Goal: Task Accomplishment & Management: Complete application form

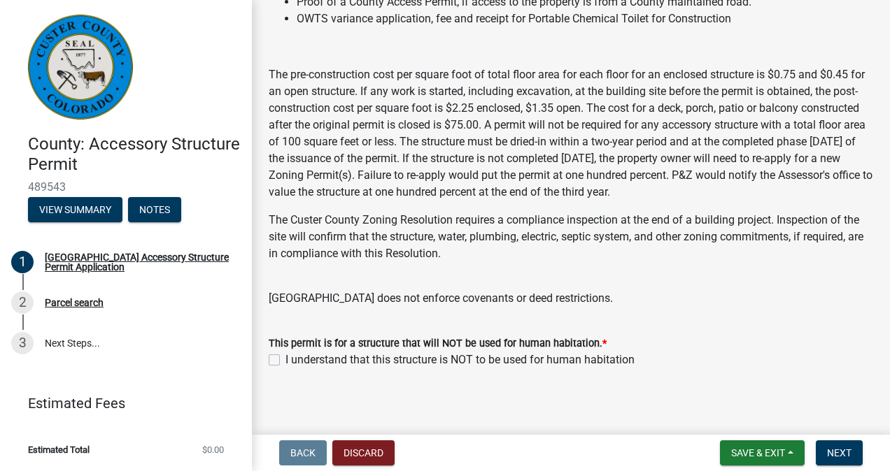
scroll to position [337, 0]
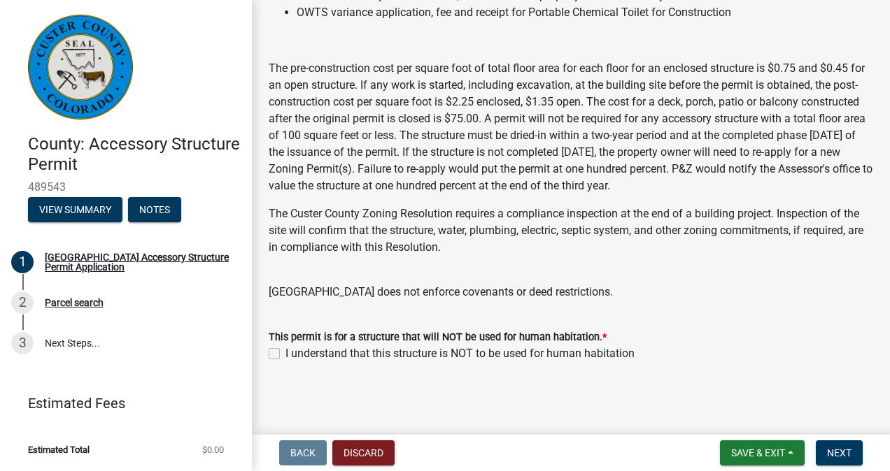
click at [285, 353] on label "I understand that this structure is NOT to be used for human habitation" at bounding box center [459, 354] width 349 height 17
click at [285, 353] on input "I understand that this structure is NOT to be used for human habitation" at bounding box center [289, 350] width 9 height 9
checkbox input "true"
click at [841, 453] on span "Next" at bounding box center [839, 453] width 24 height 11
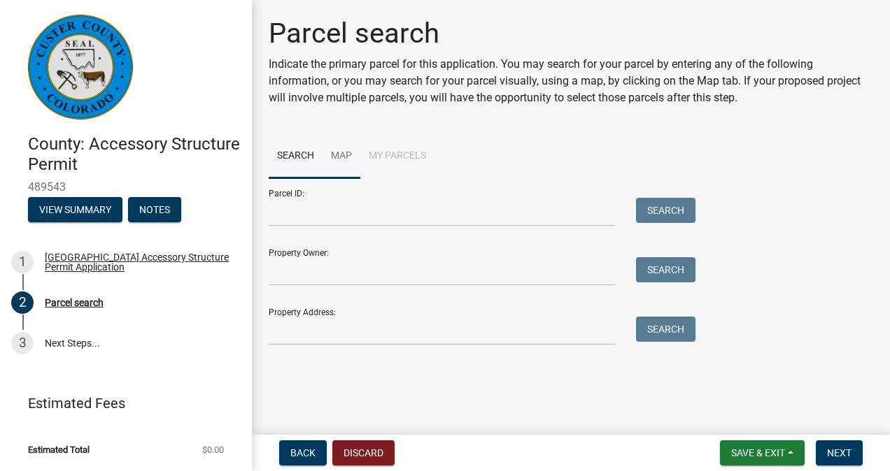
click at [343, 154] on link "Map" at bounding box center [341, 156] width 38 height 45
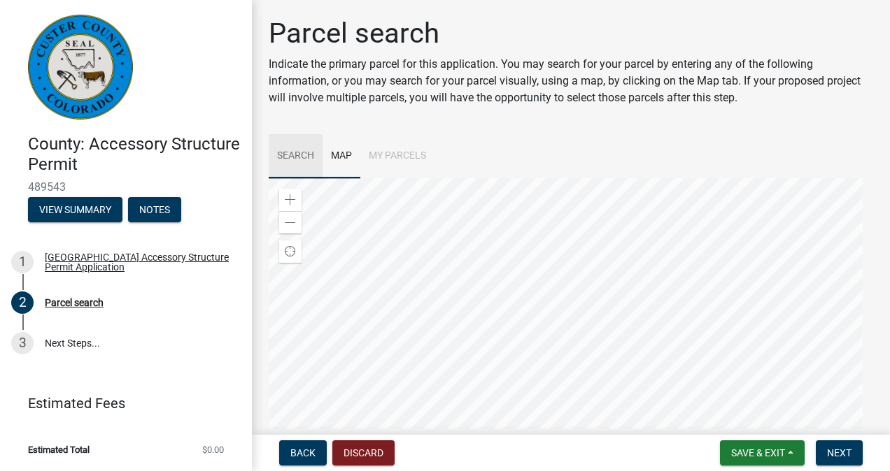
click at [299, 152] on link "Search" at bounding box center [296, 156] width 54 height 45
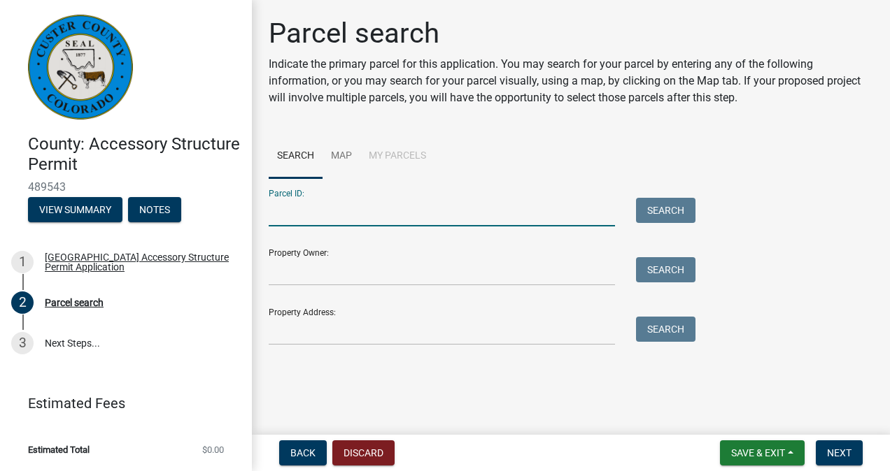
click at [336, 214] on input "Parcel ID:" at bounding box center [442, 212] width 346 height 29
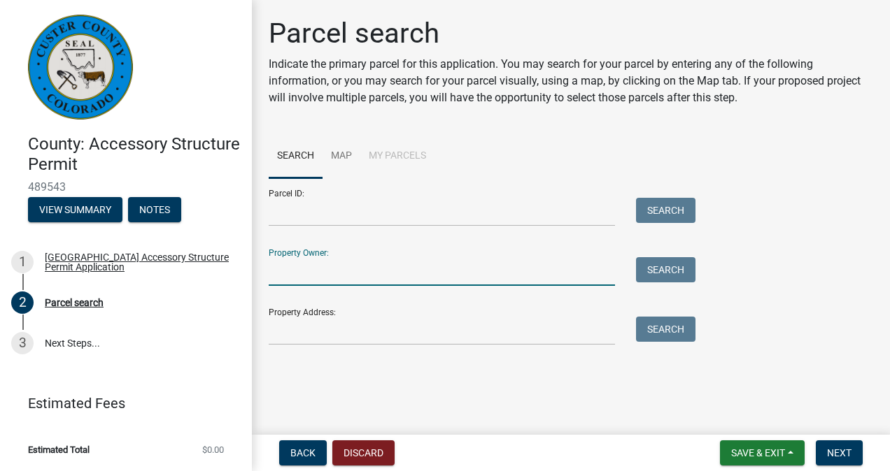
click at [343, 267] on input "Property Owner:" at bounding box center [442, 271] width 346 height 29
click at [421, 267] on input "Property Owner:" at bounding box center [442, 271] width 346 height 29
type input "[PERSON_NAME]"
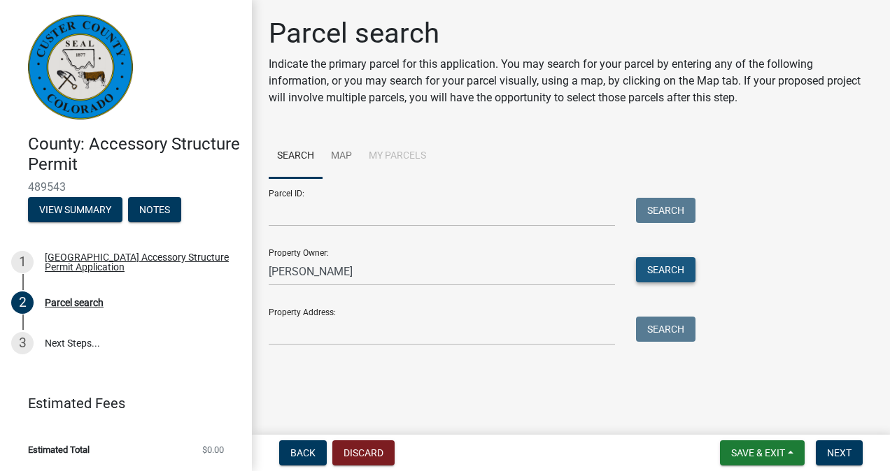
click at [669, 270] on button "Search" at bounding box center [665, 269] width 59 height 25
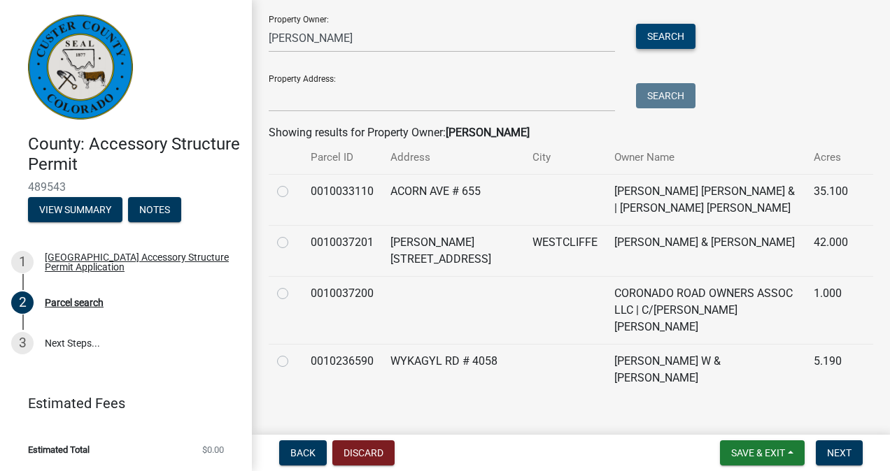
scroll to position [236, 0]
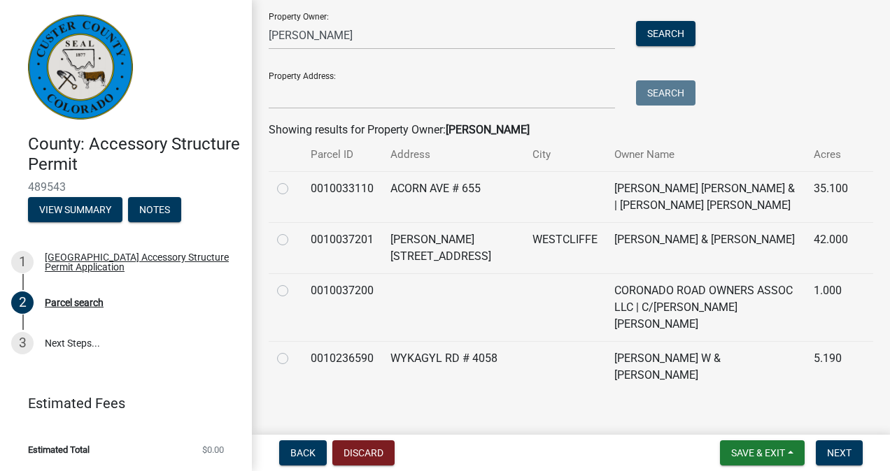
click at [294, 350] on label at bounding box center [294, 350] width 0 height 0
click at [294, 350] on input "radio" at bounding box center [298, 354] width 9 height 9
radio input "true"
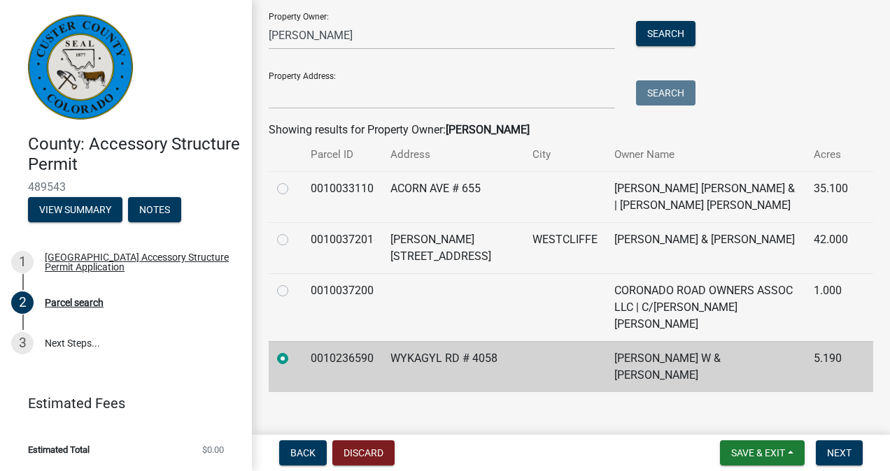
click at [313, 353] on td "0010236590" at bounding box center [342, 366] width 80 height 51
drag, startPoint x: 313, startPoint y: 353, endPoint x: 372, endPoint y: 365, distance: 60.1
click at [372, 365] on td "0010236590" at bounding box center [342, 366] width 80 height 51
click at [524, 344] on td at bounding box center [565, 366] width 82 height 51
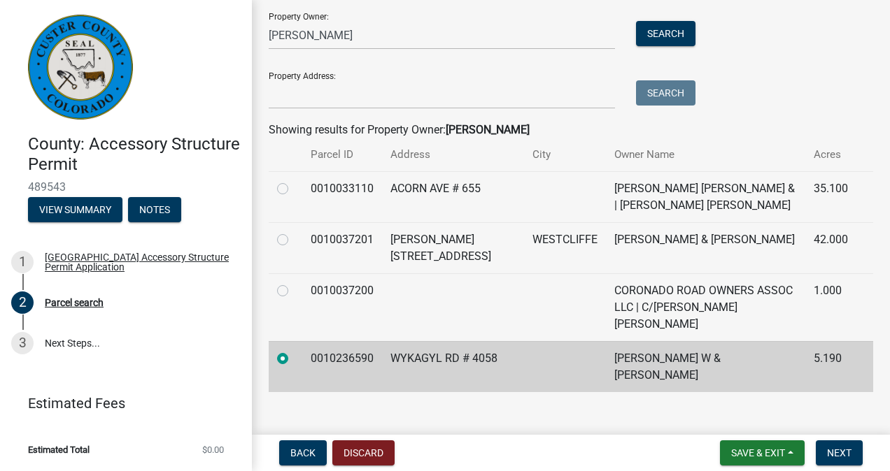
click at [524, 344] on td at bounding box center [565, 366] width 82 height 51
click at [839, 448] on span "Next" at bounding box center [839, 453] width 24 height 11
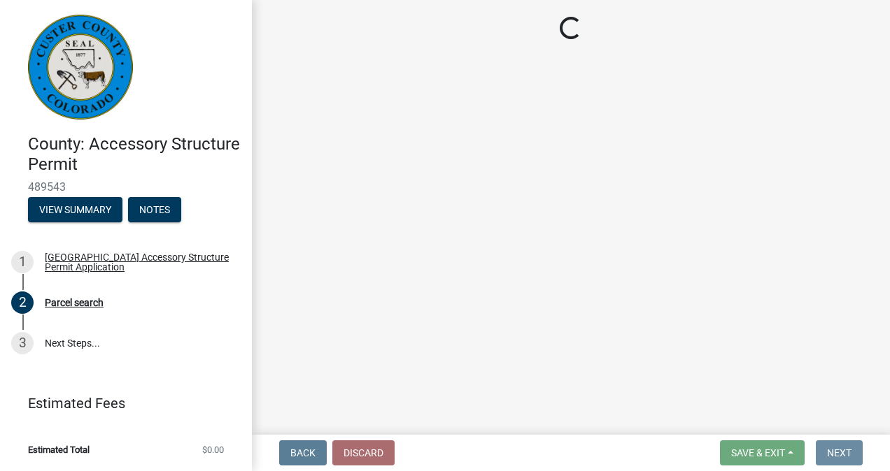
scroll to position [0, 0]
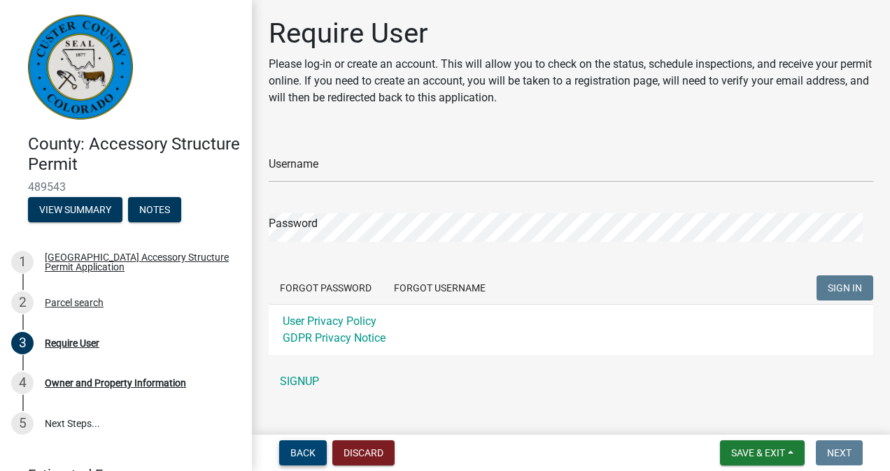
click at [306, 453] on span "Back" at bounding box center [302, 453] width 25 height 11
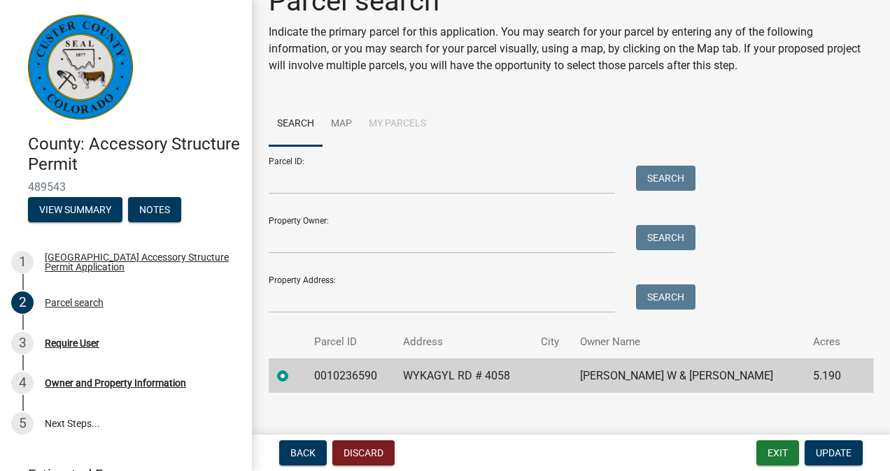
scroll to position [50, 0]
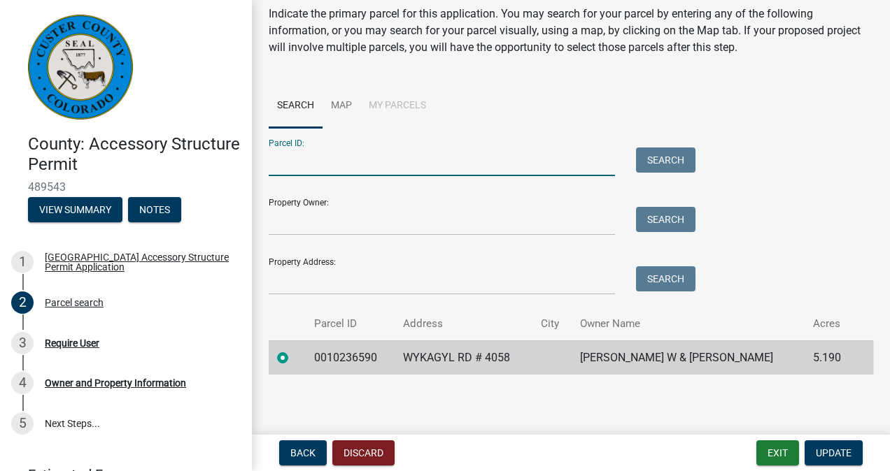
click at [388, 162] on input "Parcel ID:" at bounding box center [442, 162] width 346 height 29
type input "0010236590"
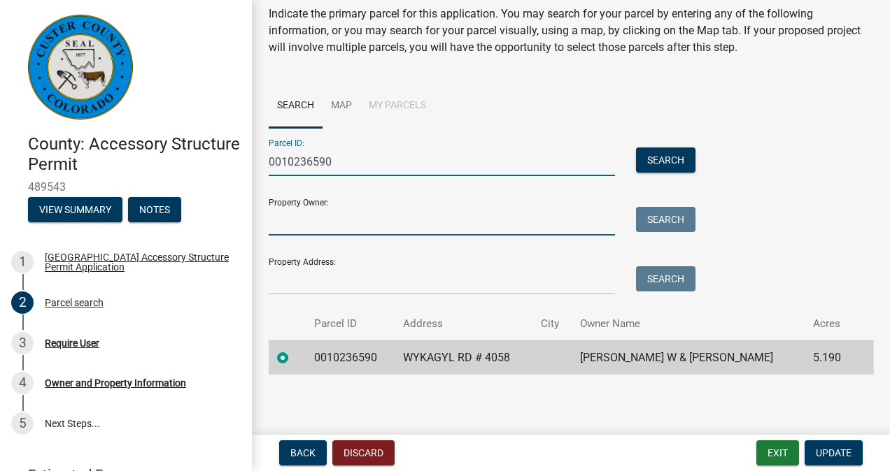
click at [372, 221] on input "Property Owner:" at bounding box center [442, 221] width 346 height 29
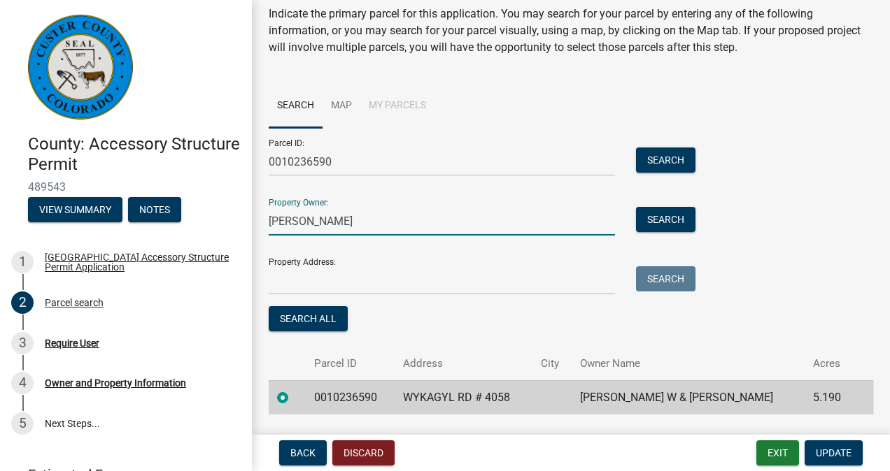
click at [354, 220] on input "[PERSON_NAME]" at bounding box center [442, 221] width 346 height 29
type input "[PERSON_NAME] & [PERSON_NAME]"
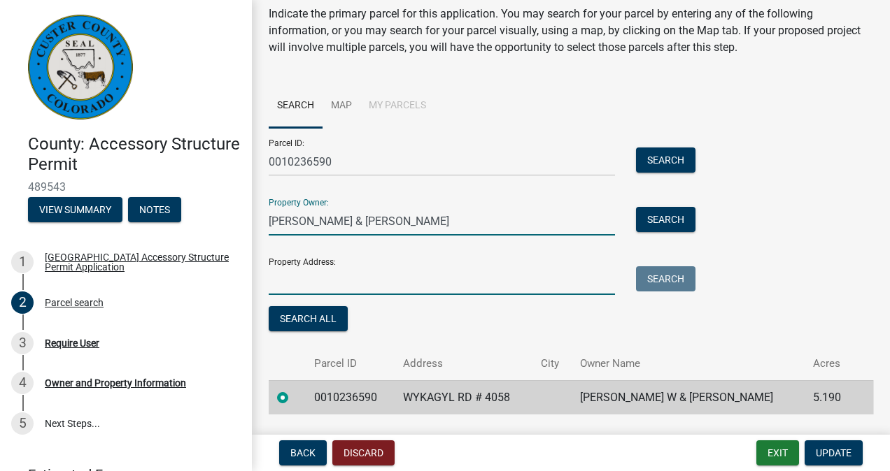
click at [376, 276] on input "Property Address:" at bounding box center [442, 280] width 346 height 29
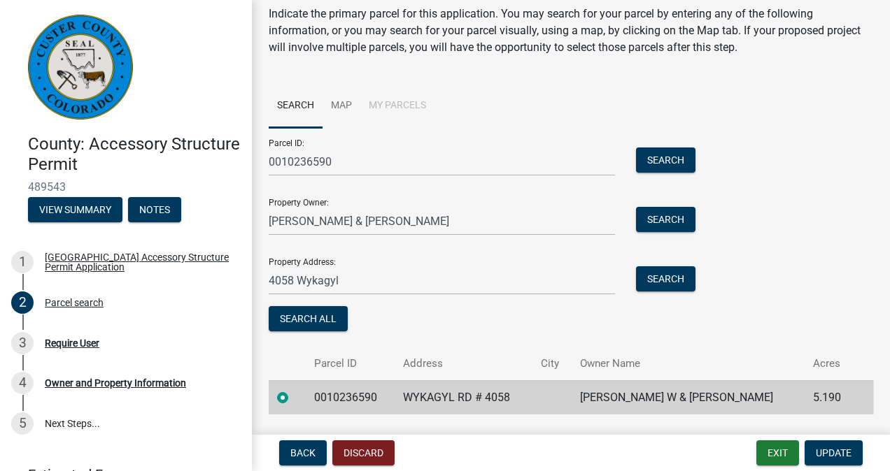
drag, startPoint x: 320, startPoint y: 281, endPoint x: 548, endPoint y: 264, distance: 228.6
click at [548, 264] on div "Property Address: [STREET_ADDRESS] Search" at bounding box center [479, 271] width 420 height 48
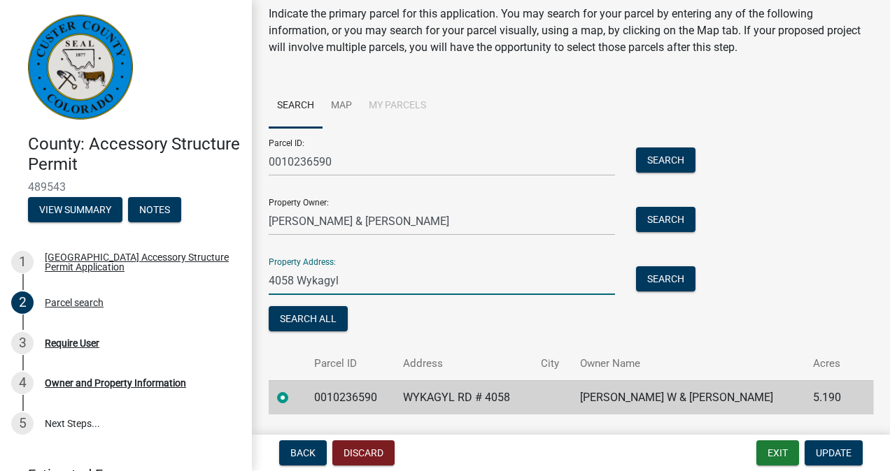
click at [369, 277] on input "4058 Wykagyl" at bounding box center [442, 280] width 346 height 29
type input "[STREET_ADDRESS][US_STATE]"
drag, startPoint x: 325, startPoint y: 278, endPoint x: 524, endPoint y: 257, distance: 200.4
click at [524, 257] on div "Property Address: [STREET_ADDRESS][US_STATE] Search" at bounding box center [479, 271] width 420 height 48
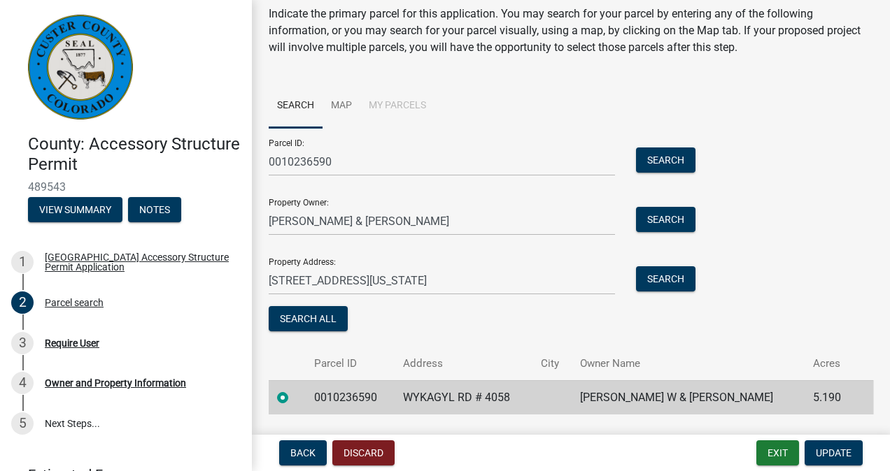
scroll to position [90, 0]
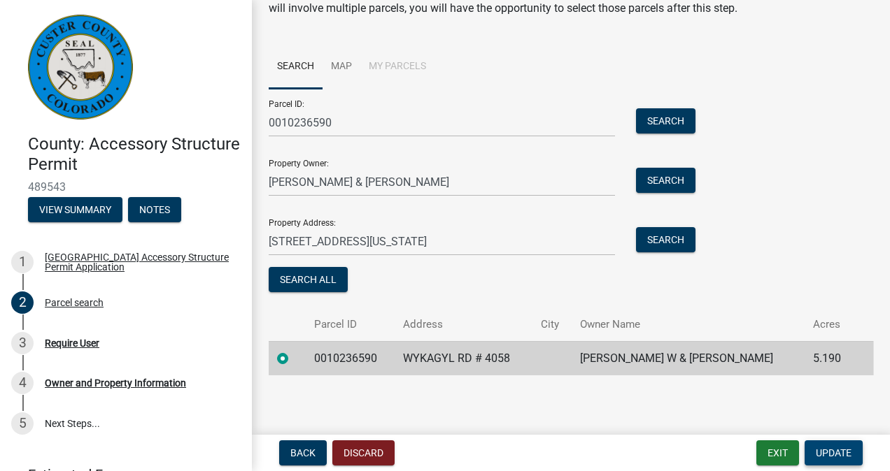
click at [837, 451] on span "Update" at bounding box center [834, 453] width 36 height 11
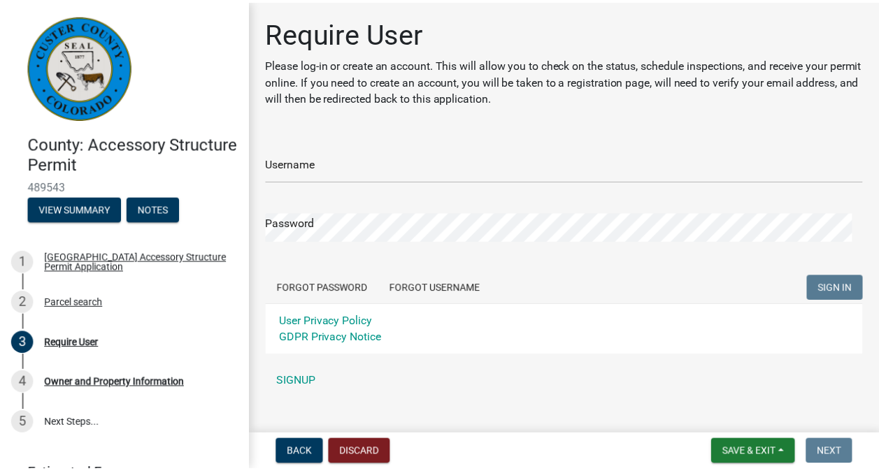
scroll to position [21, 0]
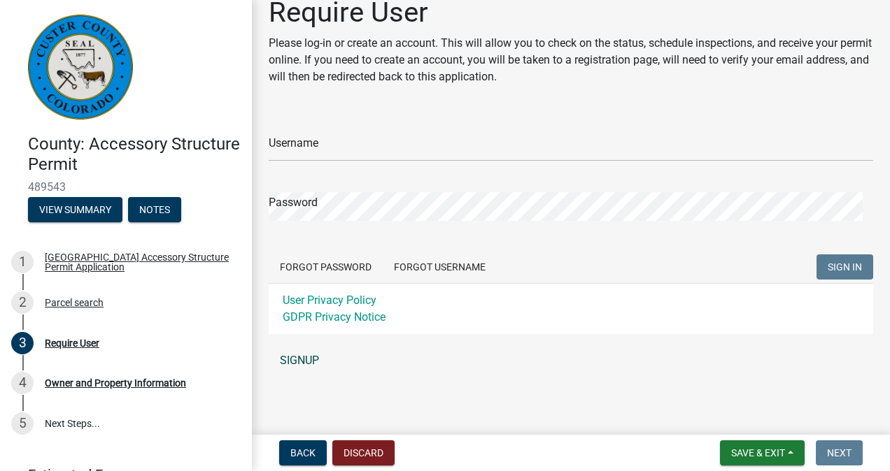
click at [290, 361] on link "SIGNUP" at bounding box center [571, 361] width 604 height 28
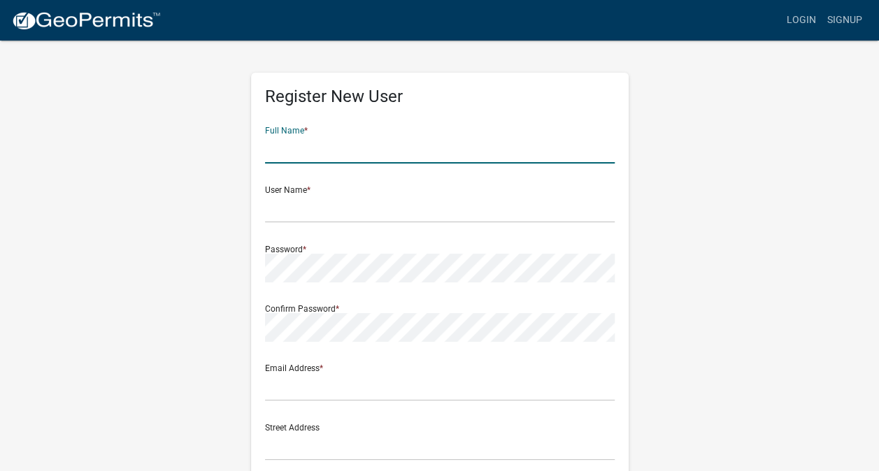
click at [323, 142] on input "text" at bounding box center [440, 149] width 350 height 29
type input "[PERSON_NAME]"
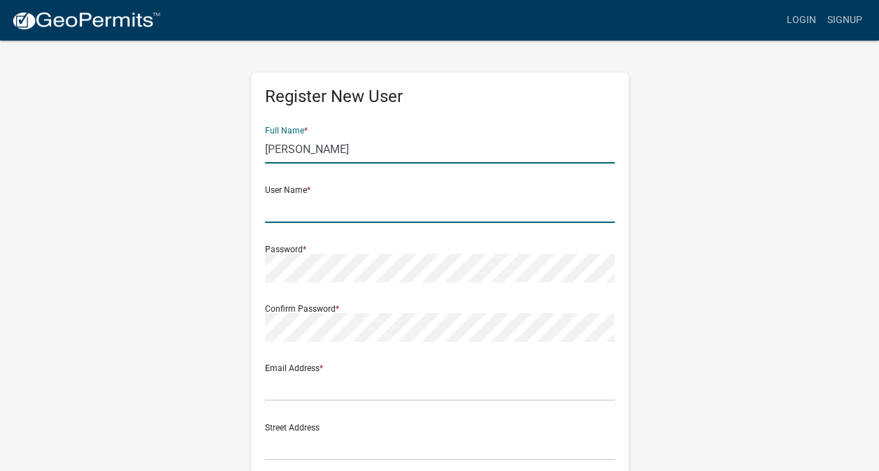
click at [271, 211] on input "text" at bounding box center [440, 208] width 350 height 29
click at [301, 211] on input "text" at bounding box center [440, 208] width 350 height 29
type input "kkraus"
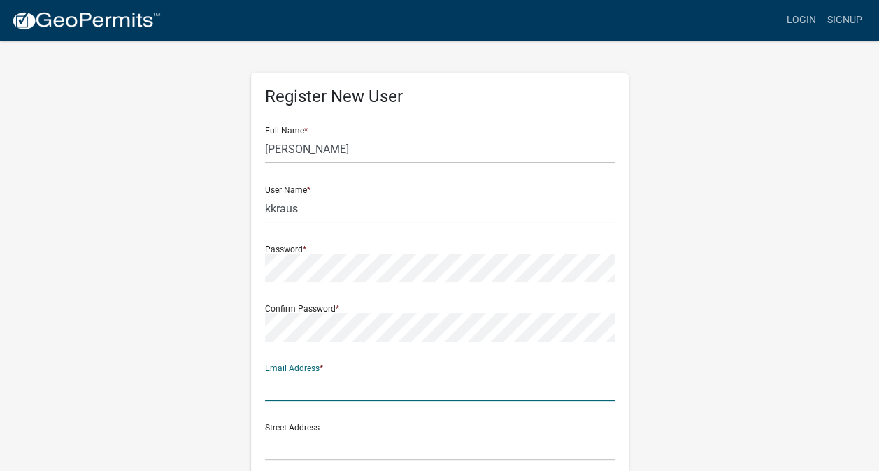
click at [385, 374] on input "text" at bounding box center [440, 387] width 350 height 29
click at [382, 378] on input "text" at bounding box center [440, 387] width 350 height 29
type input "[EMAIL_ADDRESS][DOMAIN_NAME]"
type input "[US_STATE]"
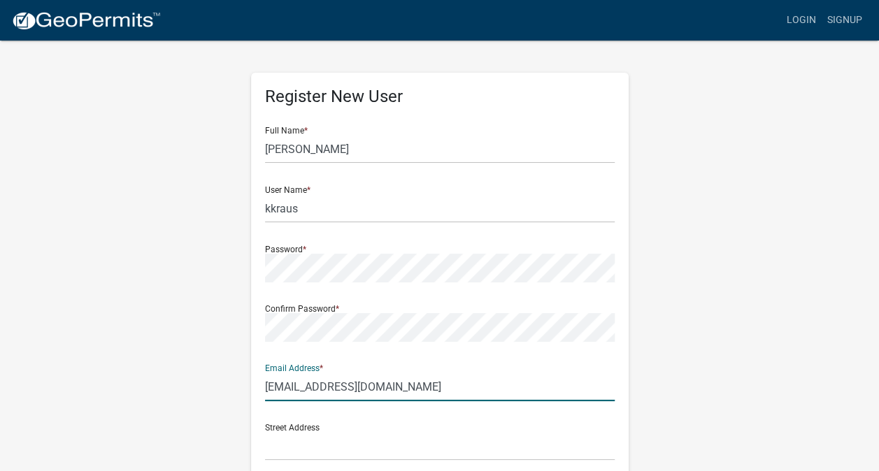
type input "81005"
type input "3166892312"
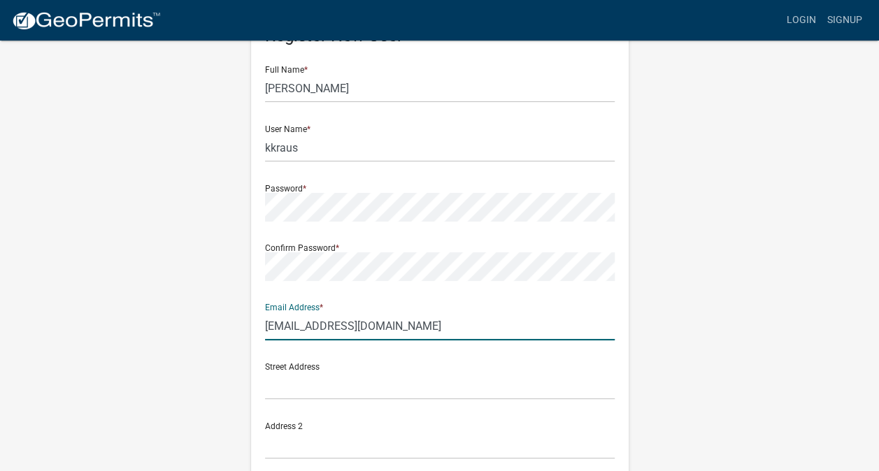
scroll to position [140, 0]
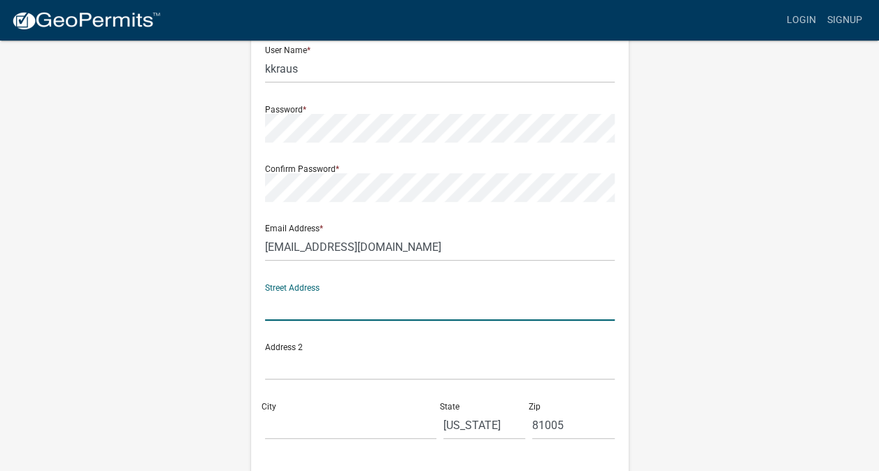
click at [315, 305] on input "text" at bounding box center [440, 306] width 350 height 29
type input "[STREET_ADDRESS][US_STATE]"
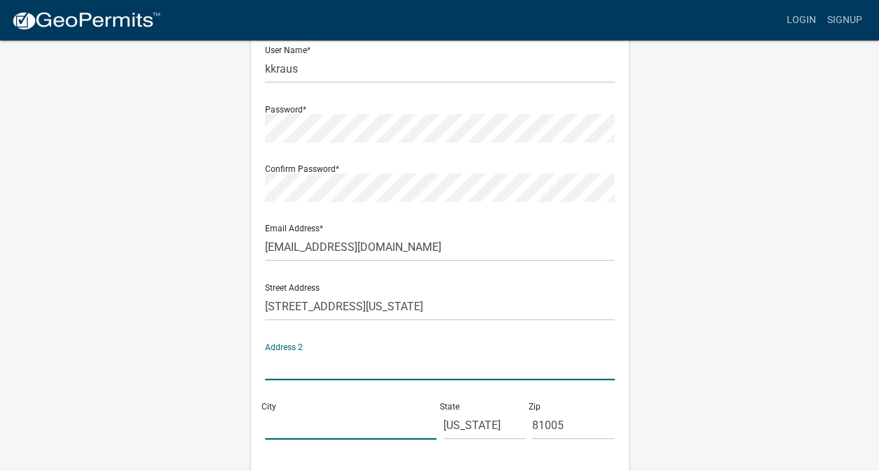
click at [312, 424] on input "City" at bounding box center [350, 425] width 171 height 29
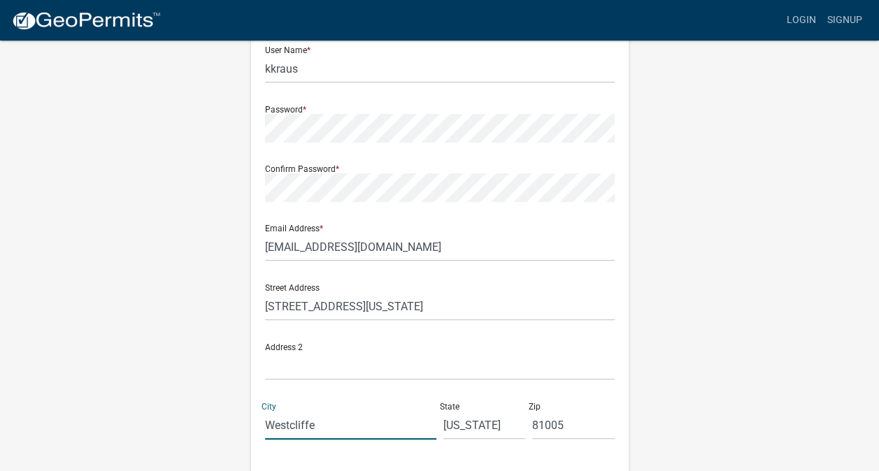
scroll to position [315, 0]
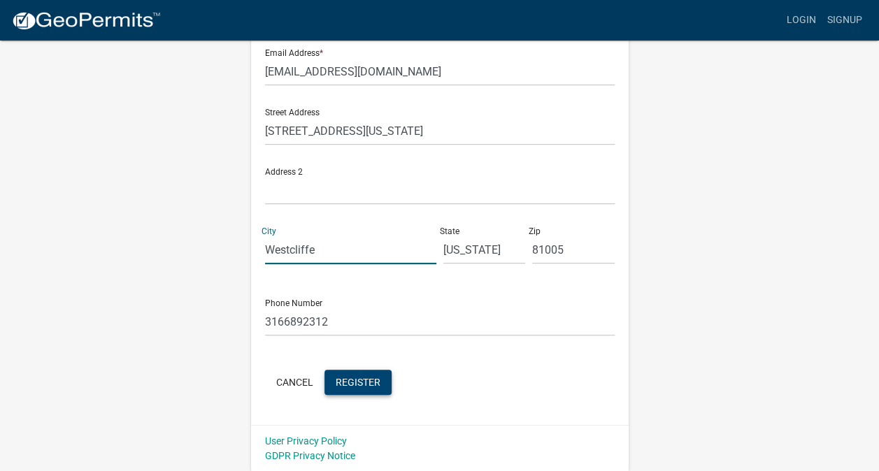
type input "Westcliffe"
click at [358, 378] on span "Register" at bounding box center [358, 381] width 45 height 11
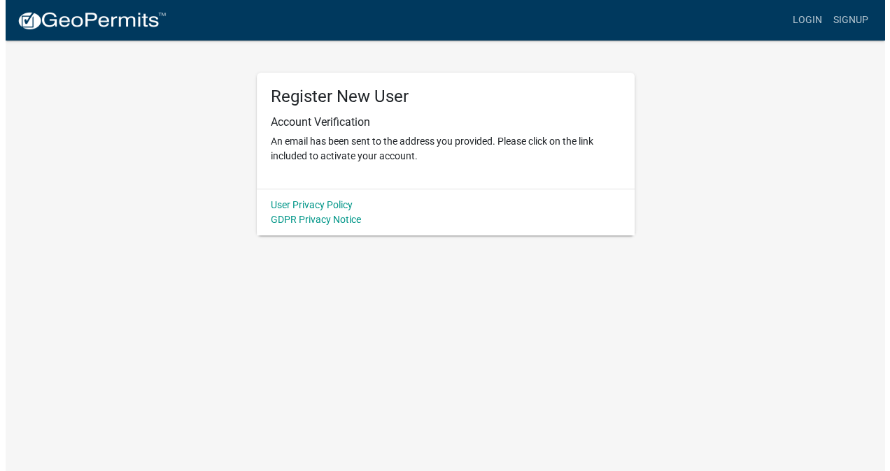
scroll to position [0, 0]
click at [822, 11] on link "Login" at bounding box center [812, 20] width 41 height 27
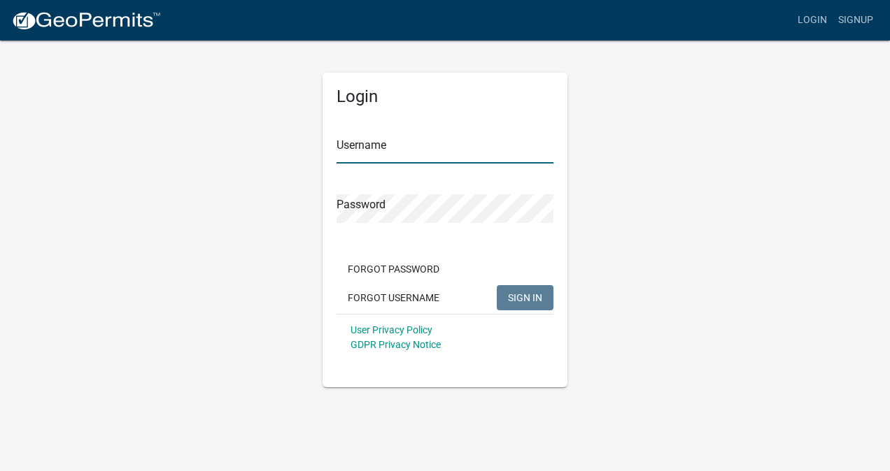
click at [408, 153] on input "Username" at bounding box center [444, 149] width 217 height 29
type input "kkraus"
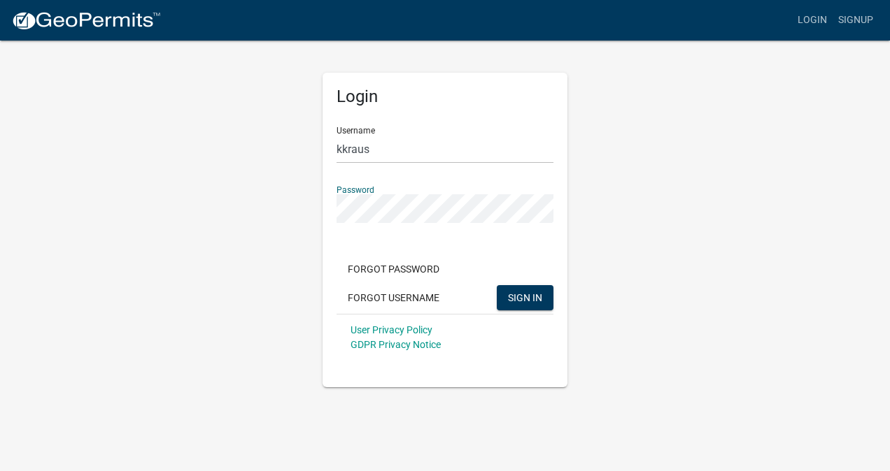
click at [497, 285] on button "SIGN IN" at bounding box center [525, 297] width 57 height 25
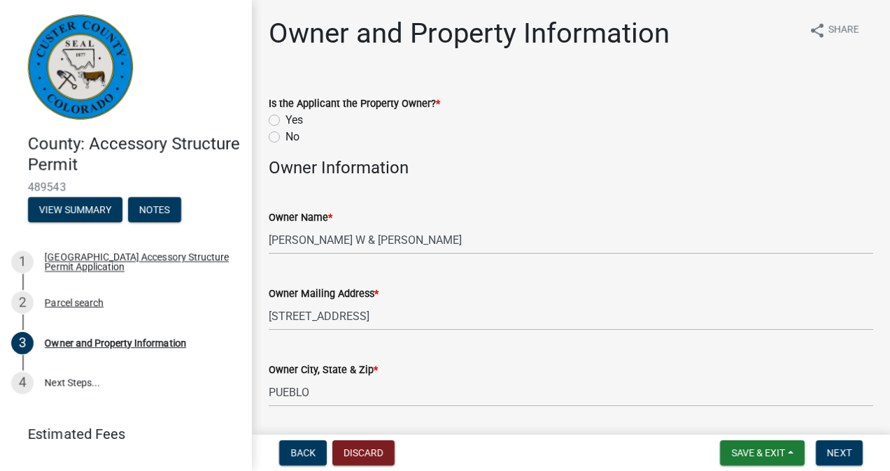
click at [285, 119] on label "Yes" at bounding box center [293, 120] width 17 height 17
click at [285, 119] on input "Yes" at bounding box center [289, 116] width 9 height 9
radio input "true"
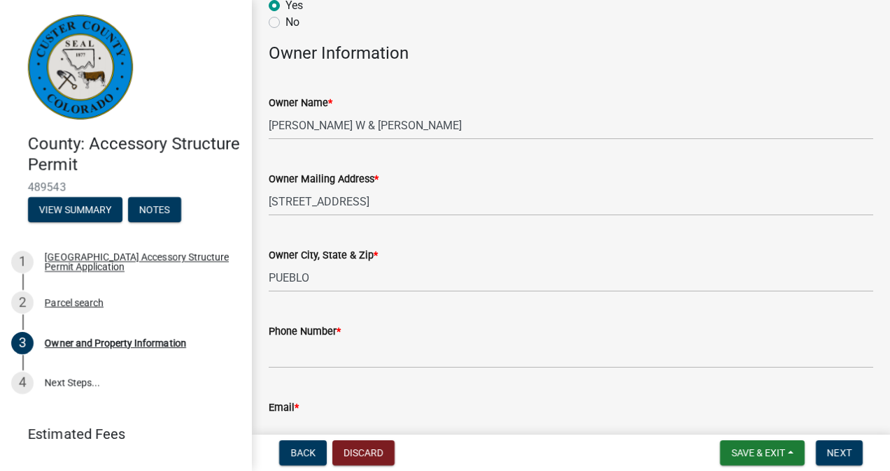
scroll to position [210, 0]
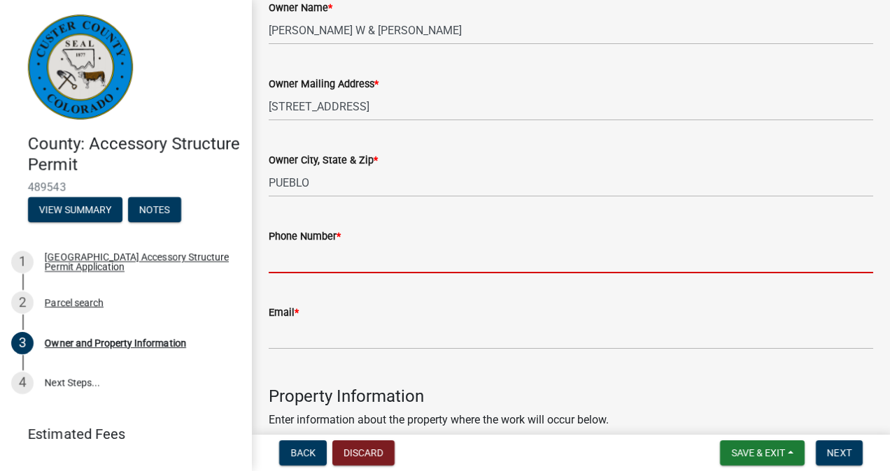
click at [355, 267] on input "Phone Number *" at bounding box center [571, 259] width 604 height 29
type input "3166892312"
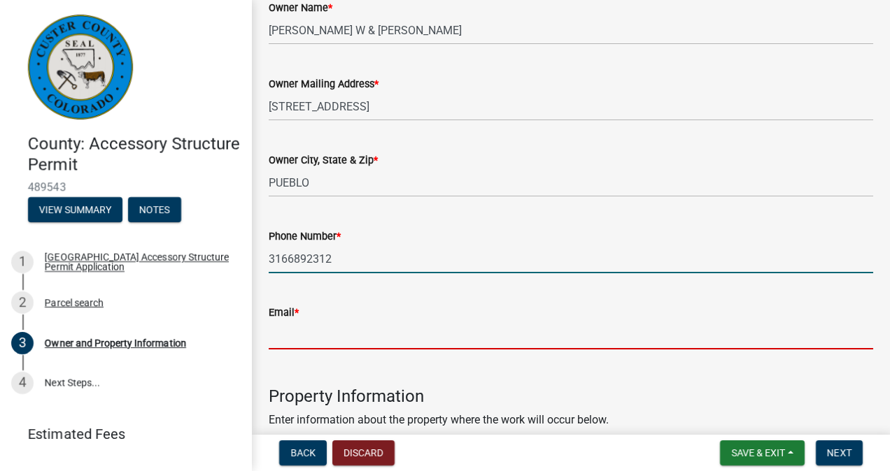
type input "[EMAIL_ADDRESS][DOMAIN_NAME]"
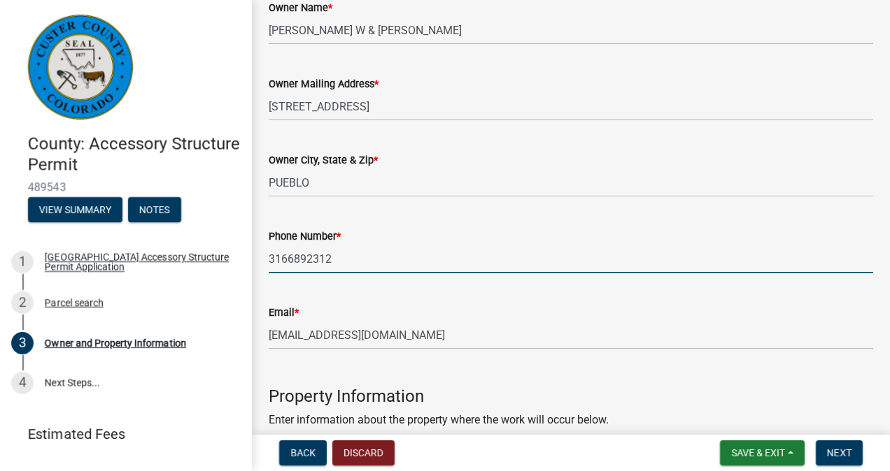
type input "Westcliffe"
type input "81005"
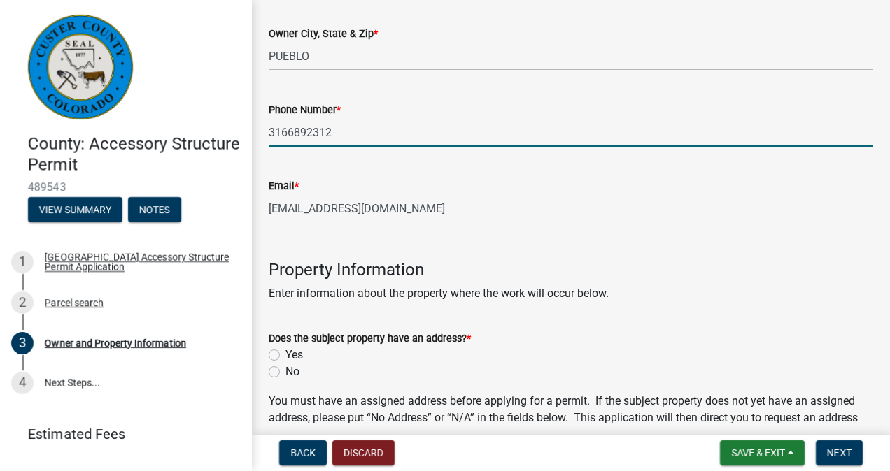
scroll to position [350, 0]
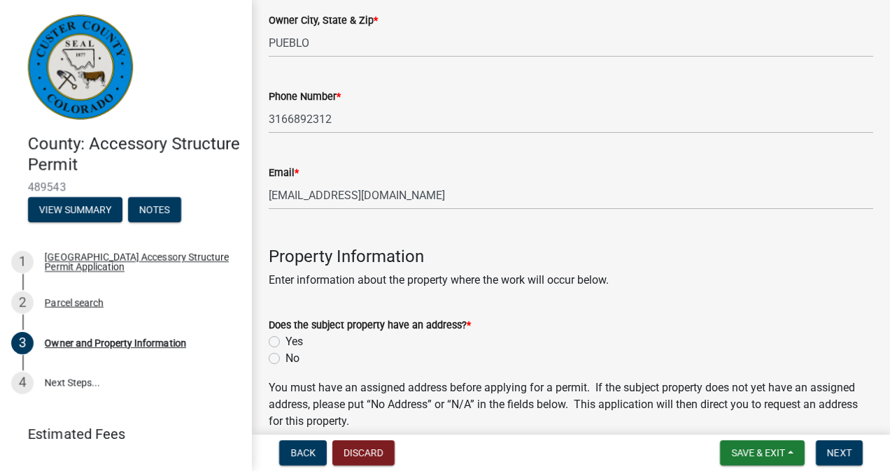
click at [285, 341] on label "Yes" at bounding box center [293, 342] width 17 height 17
click at [285, 341] on input "Yes" at bounding box center [289, 338] width 9 height 9
radio input "true"
click at [280, 295] on wm-data-entity-input "Property Information Enter information about the property where the work will o…" at bounding box center [571, 261] width 604 height 80
click at [281, 297] on wm-data-entity-input "Property Information Enter information about the property where the work will o…" at bounding box center [571, 261] width 604 height 80
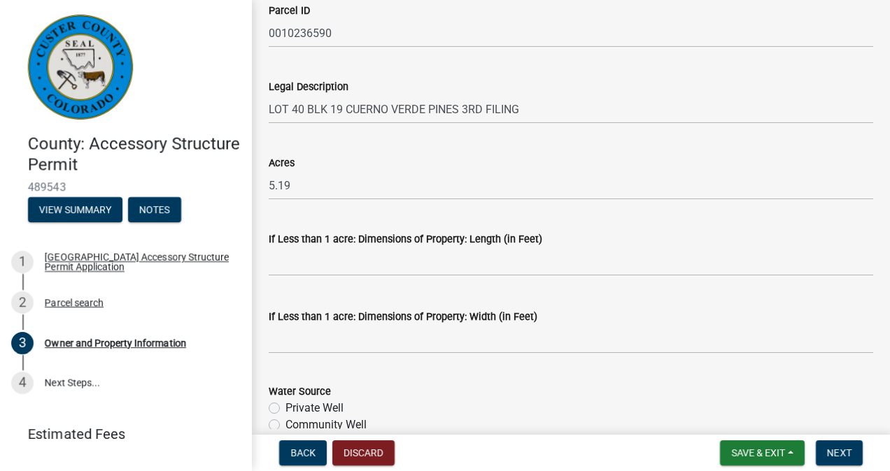
scroll to position [1259, 0]
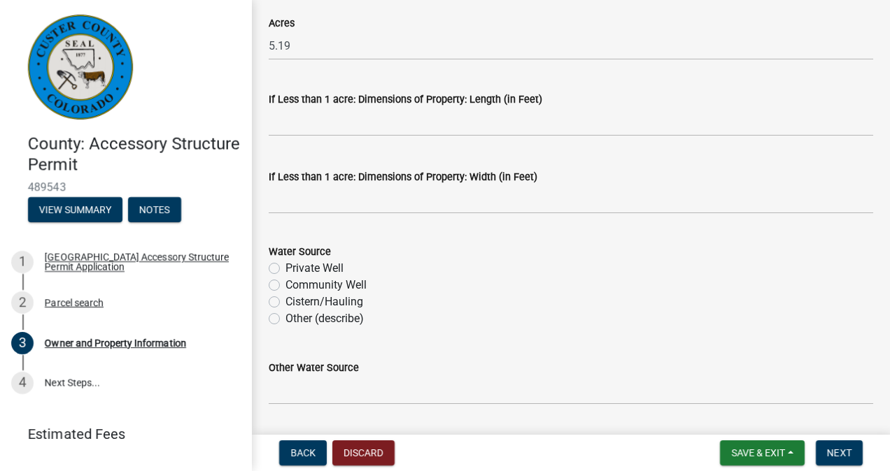
click at [285, 269] on label "Private Well" at bounding box center [314, 268] width 58 height 17
click at [285, 269] on input "Private Well" at bounding box center [289, 264] width 9 height 9
radio input "true"
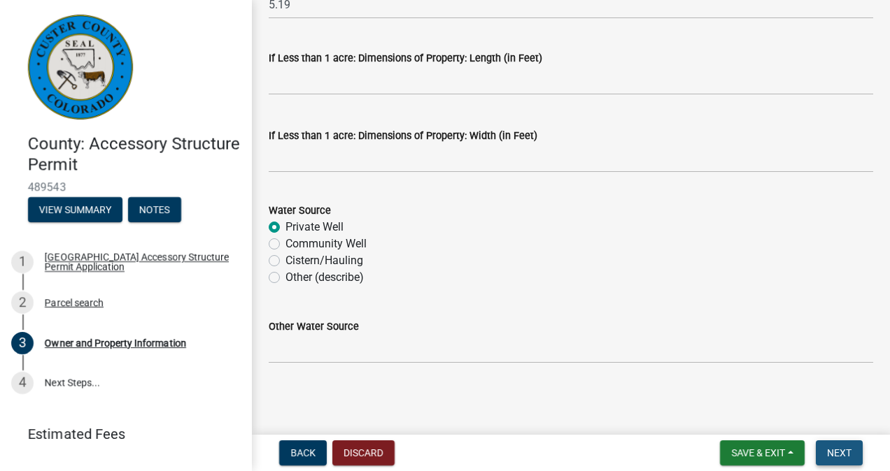
click at [830, 450] on span "Next" at bounding box center [839, 453] width 24 height 11
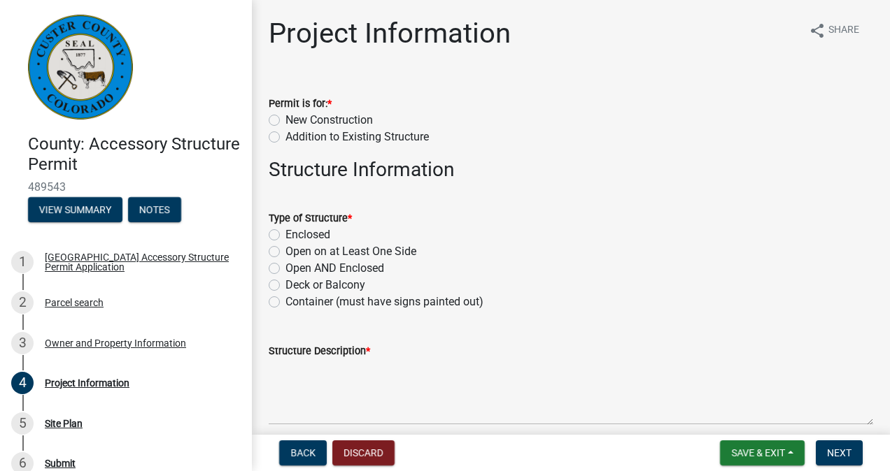
click at [285, 137] on label "Addition to Existing Structure" at bounding box center [356, 137] width 143 height 17
click at [285, 137] on input "Addition to Existing Structure" at bounding box center [289, 133] width 9 height 9
radio input "true"
click at [285, 250] on label "Open on at Least One Side" at bounding box center [350, 251] width 131 height 17
click at [285, 250] on input "Open on at Least One Side" at bounding box center [289, 247] width 9 height 9
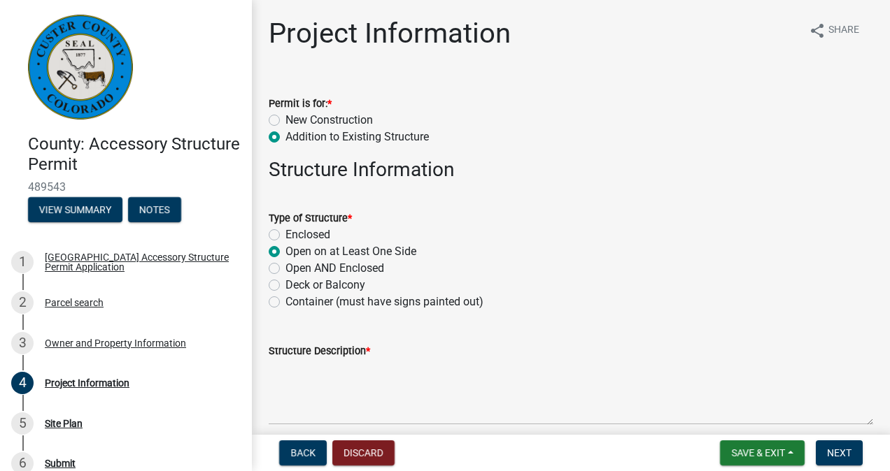
radio input "true"
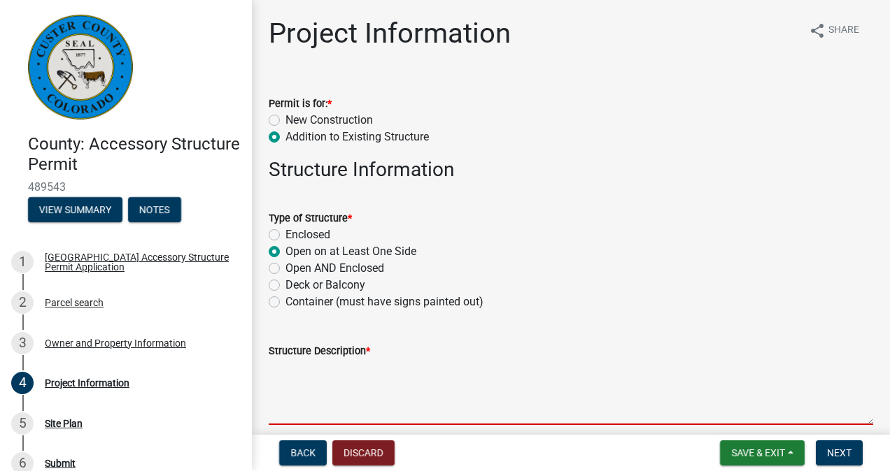
click at [298, 372] on textarea "Structure Description *" at bounding box center [571, 393] width 604 height 66
type textarea "B"
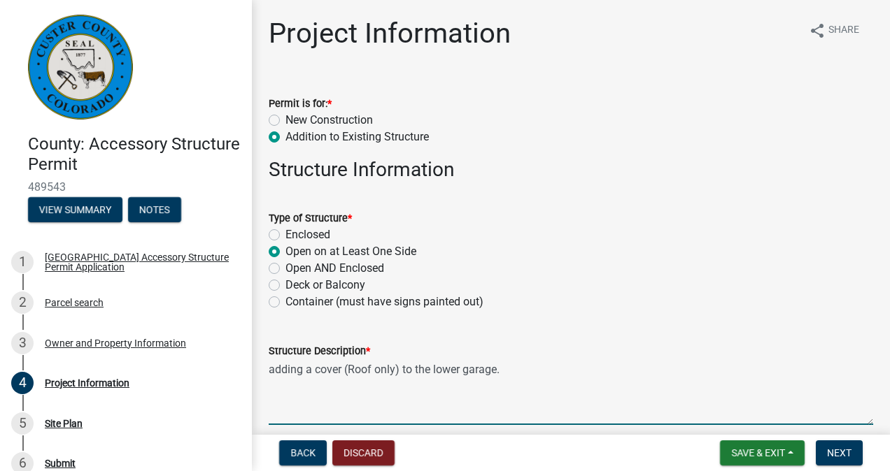
click at [511, 369] on textarea "adding a cover (Roof only) to the lower garage." at bounding box center [571, 393] width 604 height 66
type textarea "adding a cover (Roof only) to the lower garage on the West side."
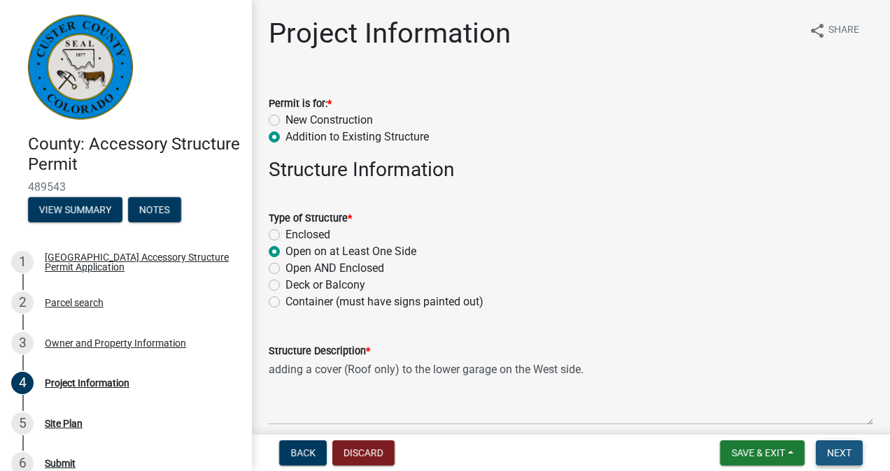
click at [829, 451] on span "Next" at bounding box center [839, 453] width 24 height 11
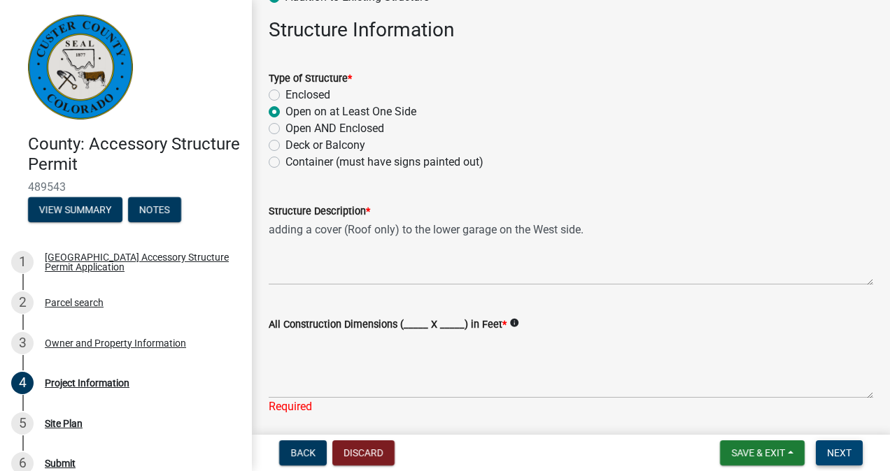
scroll to position [210, 0]
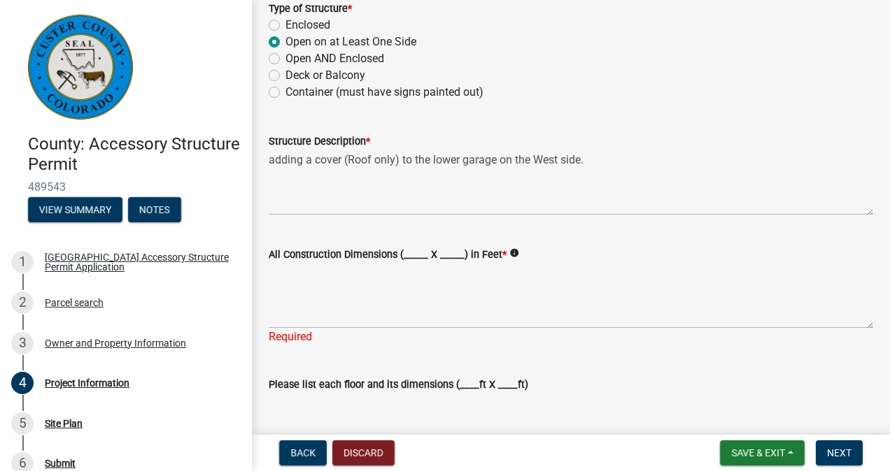
click at [413, 250] on label "All Construction Dimensions (_____ X _____) in Feet *" at bounding box center [388, 255] width 238 height 10
click at [413, 263] on textarea "All Construction Dimensions (_____ X _____) in Feet *" at bounding box center [571, 296] width 604 height 66
click at [411, 251] on label "All Construction Dimensions (_____ X _____) in Feet *" at bounding box center [388, 255] width 238 height 10
click at [411, 263] on textarea "All Construction Dimensions (_____ X _____) in Feet *" at bounding box center [571, 296] width 604 height 66
click at [298, 268] on textarea "All Construction Dimensions (_____ X _____) in Feet *" at bounding box center [571, 296] width 604 height 66
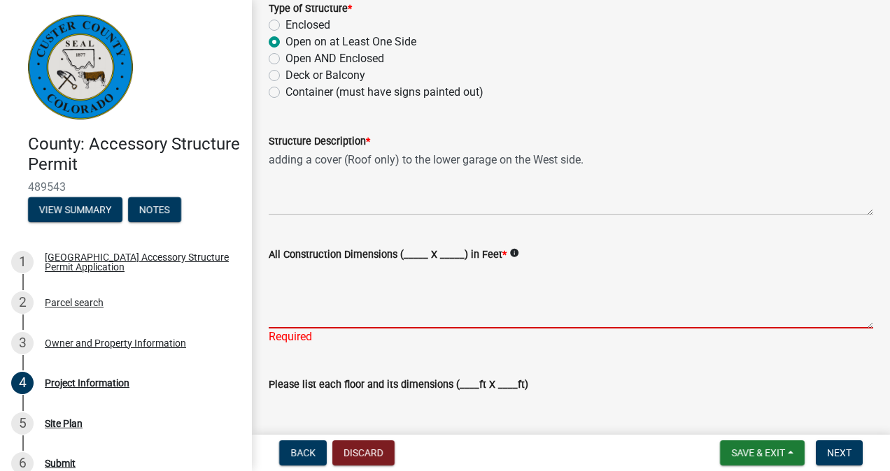
click at [411, 250] on label "All Construction Dimensions (_____ X _____) in Feet *" at bounding box center [388, 255] width 238 height 10
click at [411, 263] on textarea "All Construction Dimensions (_____ X _____) in Feet *" at bounding box center [571, 296] width 604 height 66
click at [411, 250] on label "All Construction Dimensions (_____ X _____) in Feet *" at bounding box center [388, 255] width 238 height 10
click at [411, 263] on textarea "All Construction Dimensions (_____ X _____) in Feet *" at bounding box center [571, 296] width 604 height 66
drag, startPoint x: 411, startPoint y: 249, endPoint x: 318, endPoint y: 278, distance: 97.3
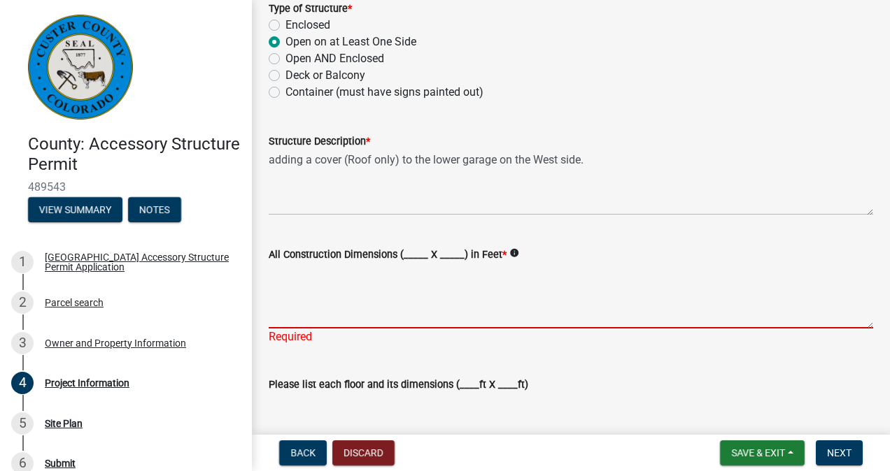
click at [318, 278] on textarea "All Construction Dimensions (_____ X _____) in Feet *" at bounding box center [571, 296] width 604 height 66
type textarea "10' x 20'"
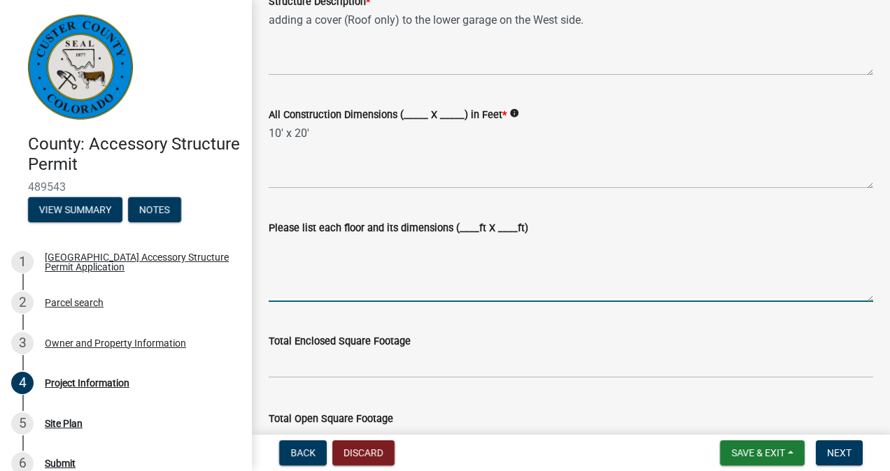
click at [309, 257] on textarea "Please list each floor and its dimensions (____ft X ____ft)" at bounding box center [571, 269] width 604 height 66
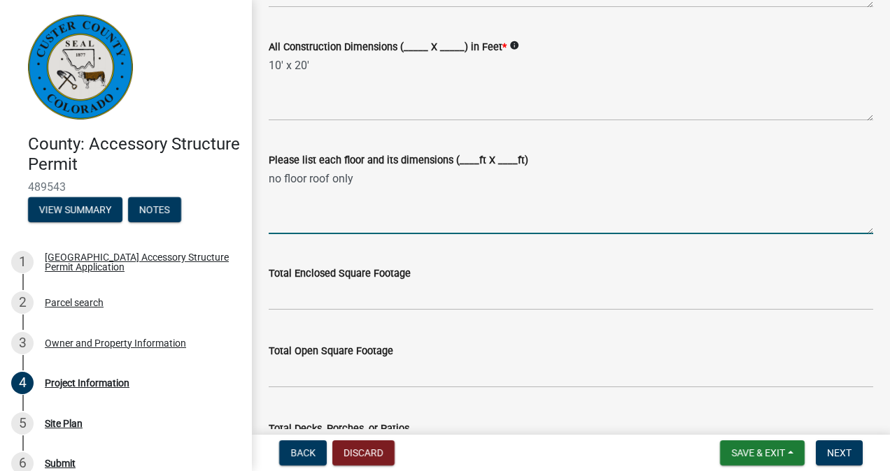
scroll to position [490, 0]
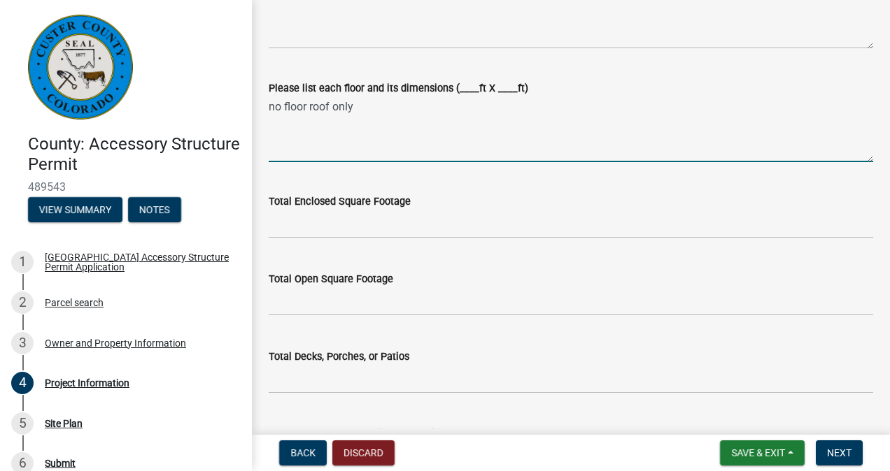
type textarea "no floor roof only"
click at [313, 217] on input "text" at bounding box center [571, 224] width 604 height 29
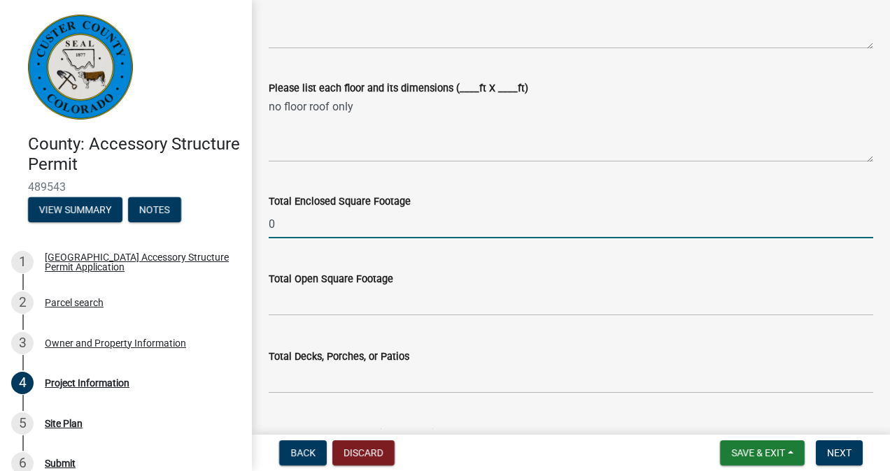
type input "0"
click at [305, 302] on input "text" at bounding box center [571, 301] width 604 height 29
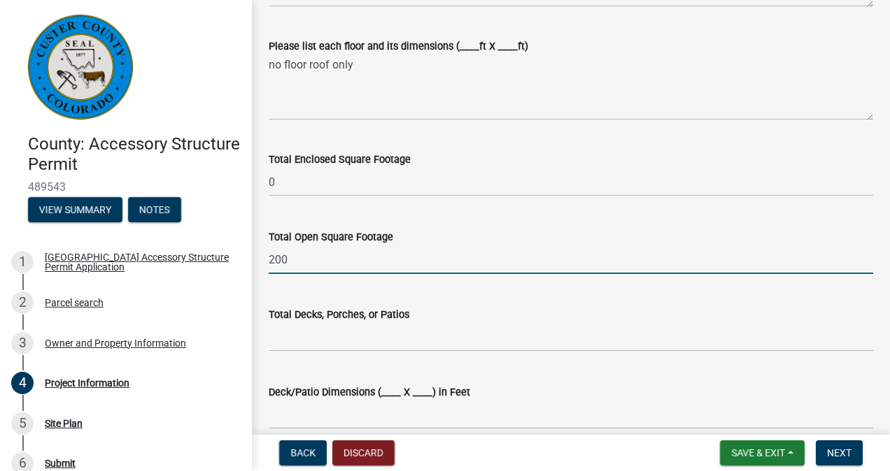
scroll to position [560, 0]
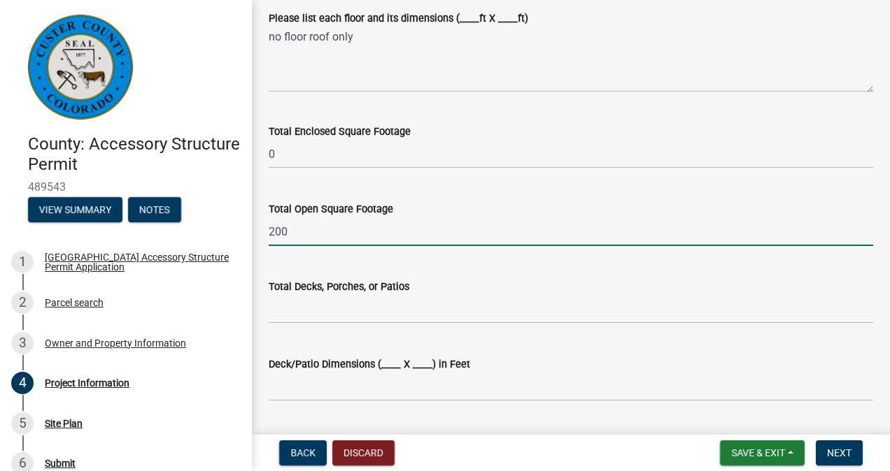
type input "200"
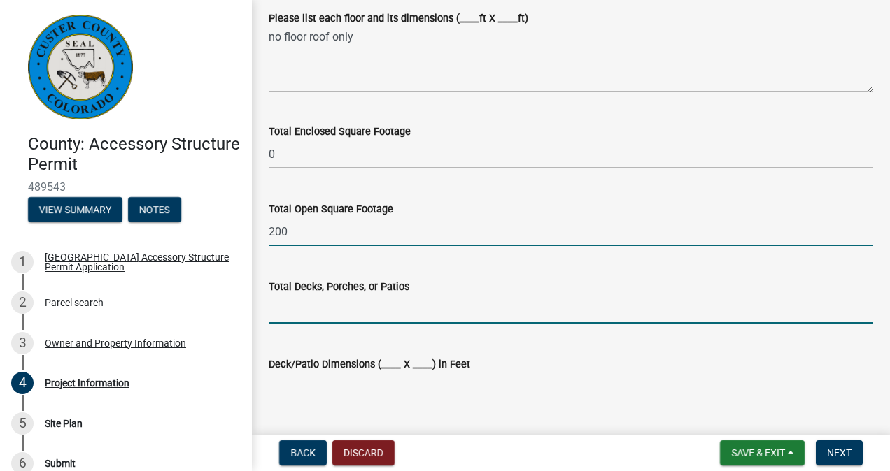
click at [311, 309] on input "text" at bounding box center [571, 309] width 604 height 29
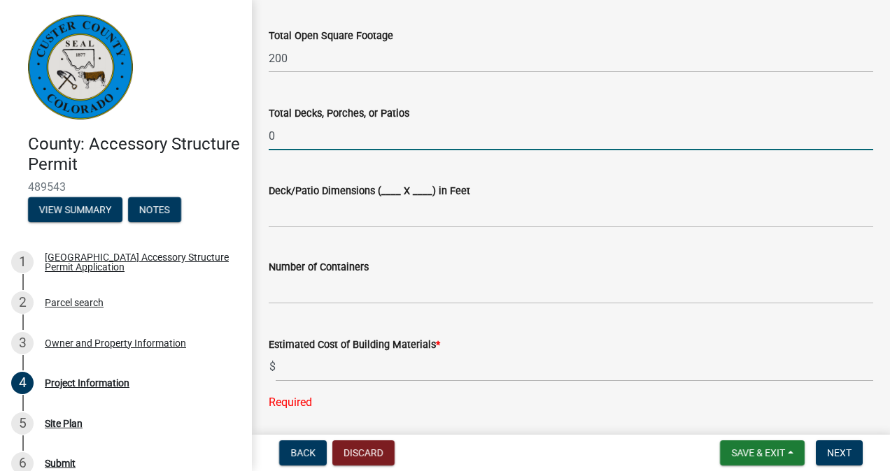
scroll to position [769, 0]
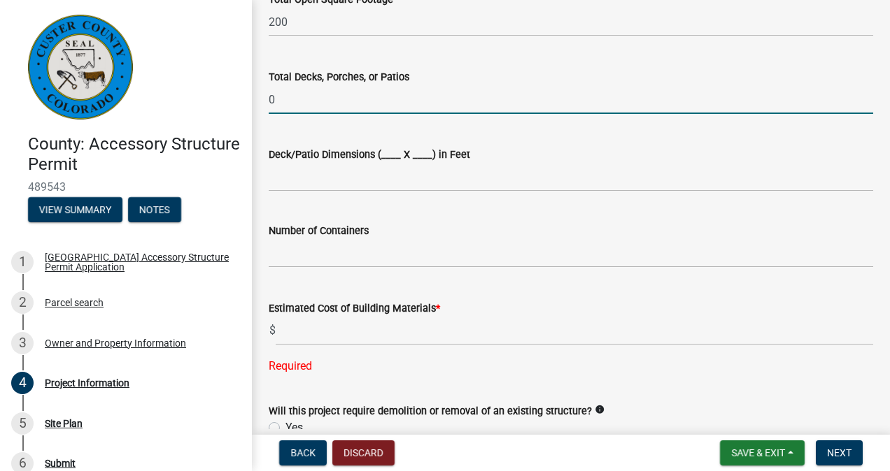
type input "0"
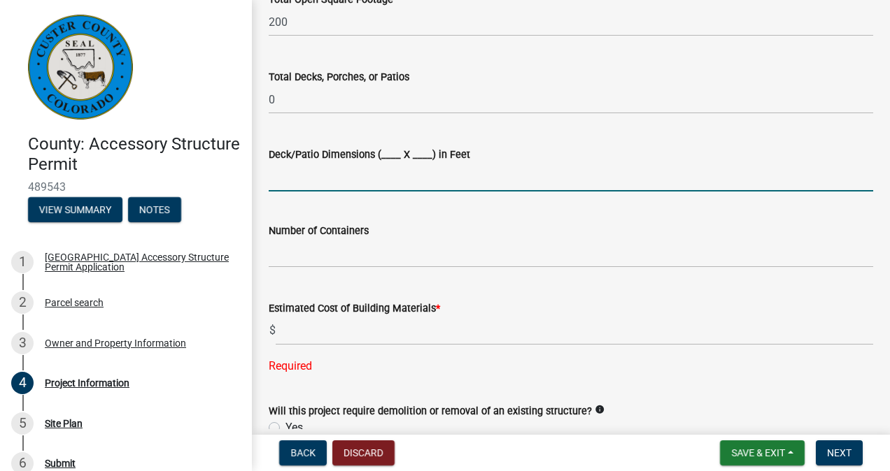
click at [304, 174] on input "Deck/Patio Dimensions (____ X ____) in Feet" at bounding box center [571, 177] width 604 height 29
type input "0"
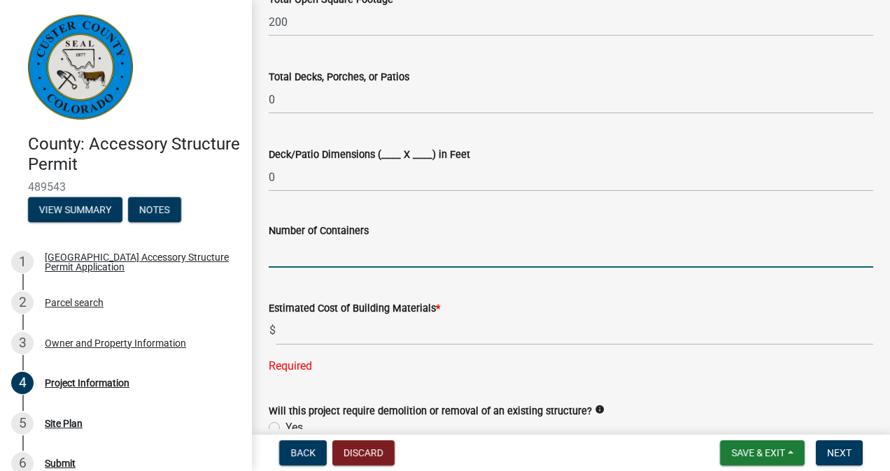
click at [316, 249] on input "text" at bounding box center [571, 253] width 604 height 29
type input "0"
click at [291, 334] on input "text" at bounding box center [574, 331] width 597 height 29
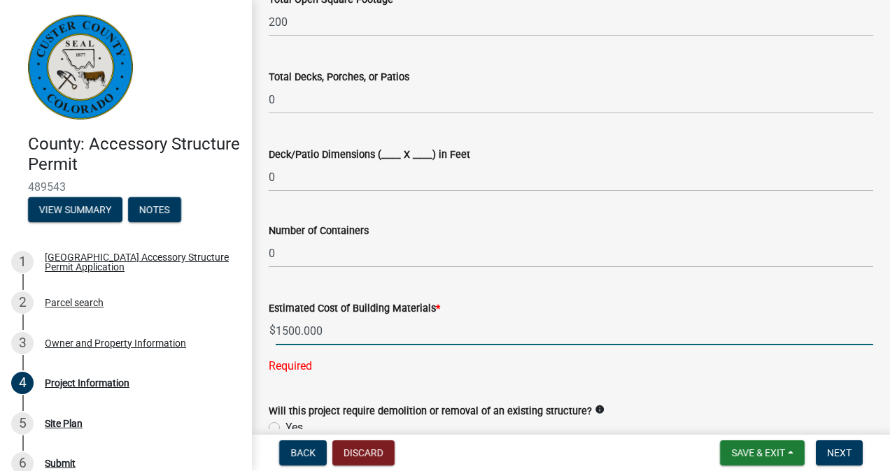
scroll to position [909, 0]
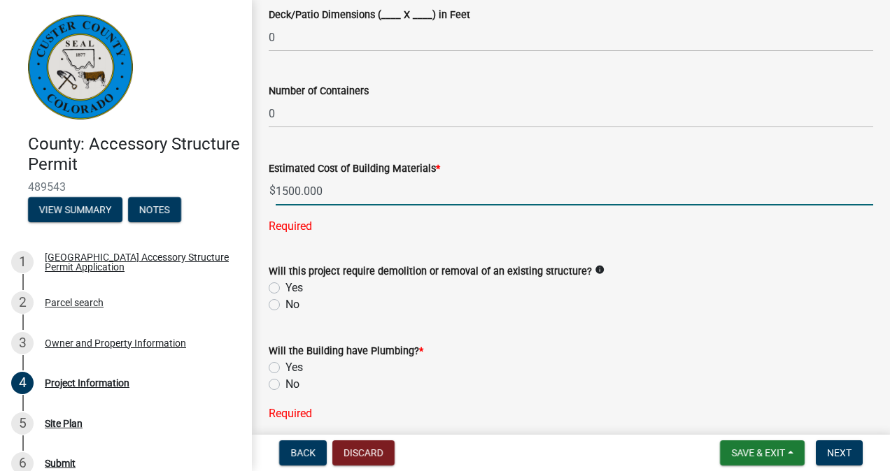
type input "1500"
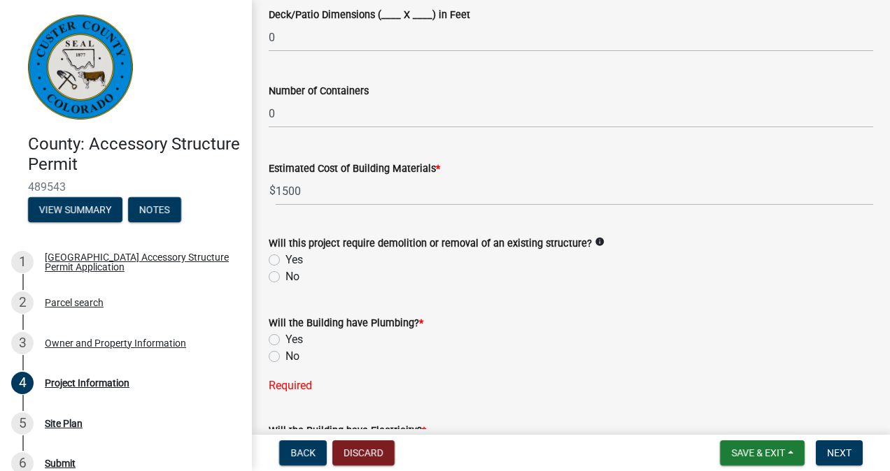
click at [285, 274] on label "No" at bounding box center [292, 277] width 14 height 17
click at [285, 274] on input "No" at bounding box center [289, 273] width 9 height 9
radio input "true"
click at [285, 355] on label "No" at bounding box center [292, 356] width 14 height 17
click at [285, 355] on input "No" at bounding box center [289, 352] width 9 height 9
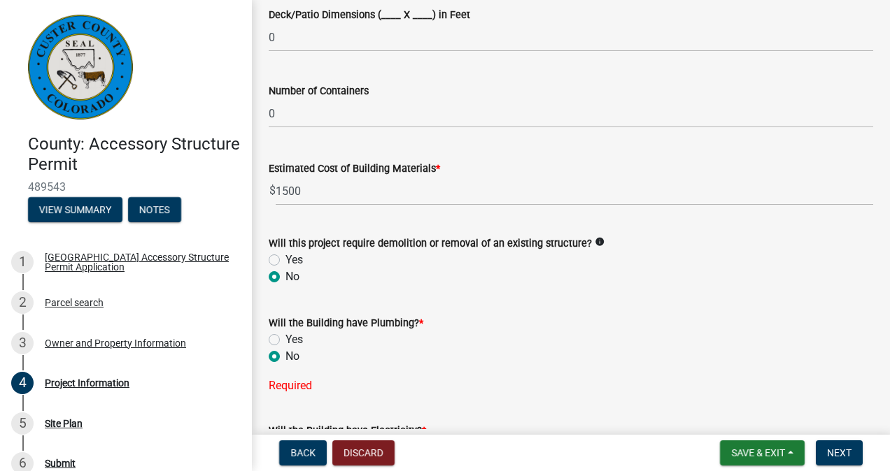
radio input "true"
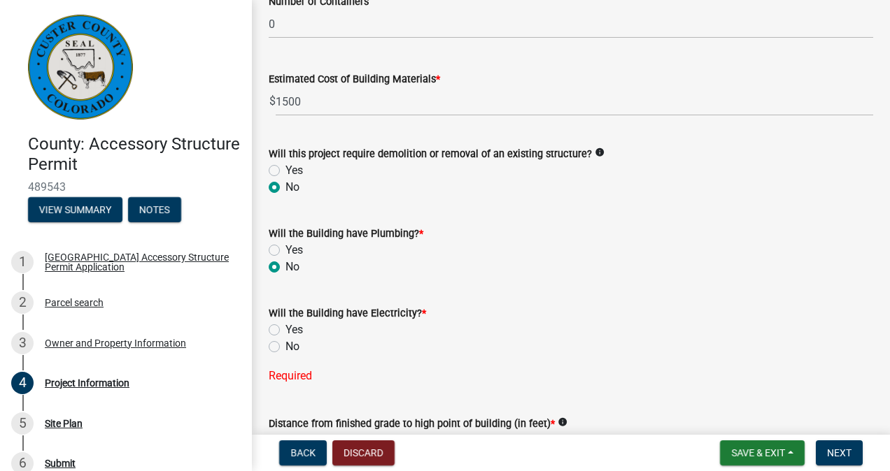
scroll to position [1049, 0]
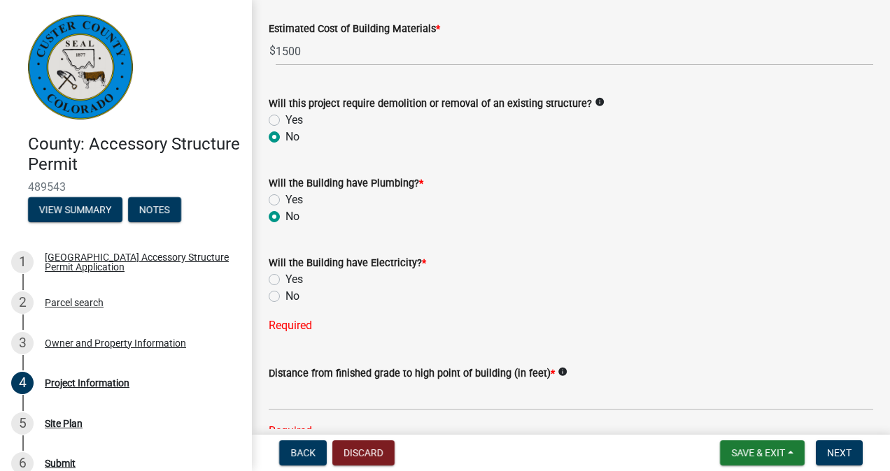
click at [285, 296] on label "No" at bounding box center [292, 296] width 14 height 17
click at [285, 296] on input "No" at bounding box center [289, 292] width 9 height 9
radio input "true"
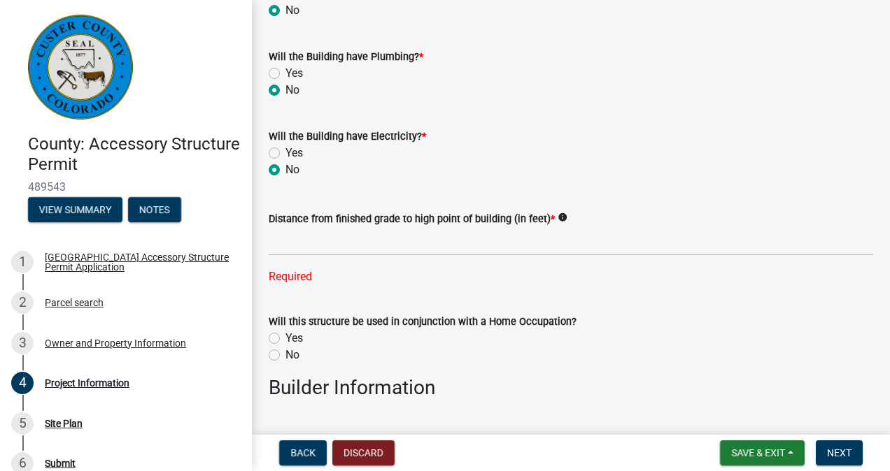
scroll to position [1189, 0]
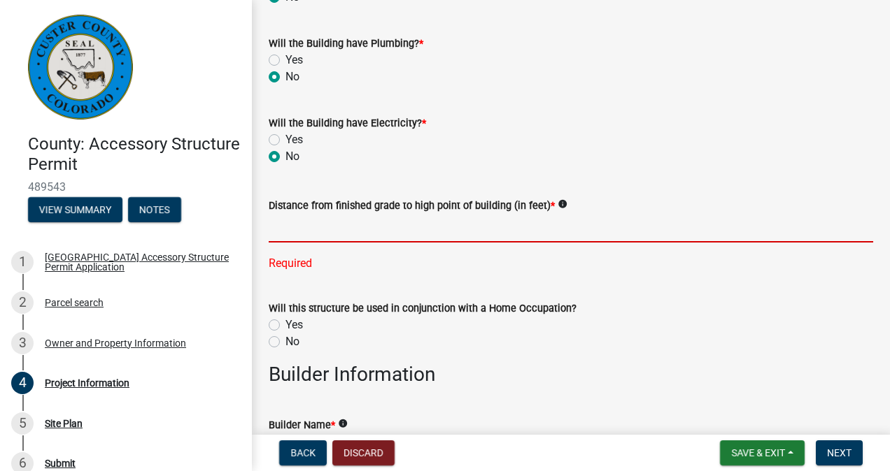
click at [343, 229] on input "text" at bounding box center [571, 228] width 604 height 29
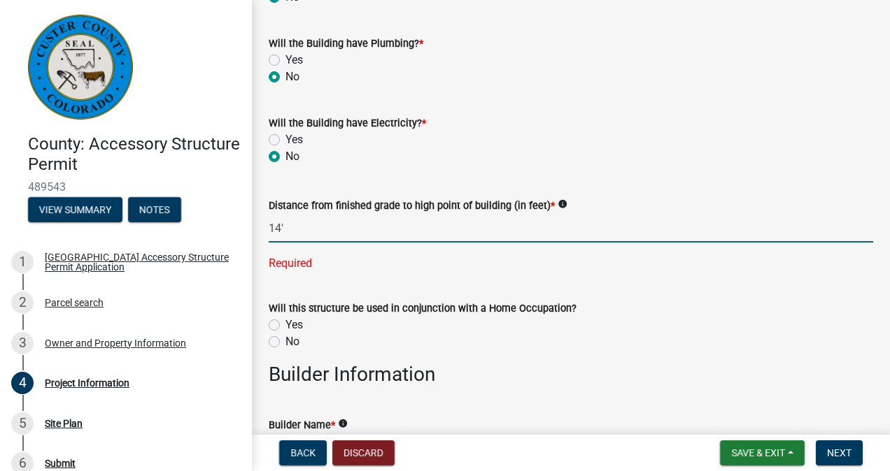
type input "14"
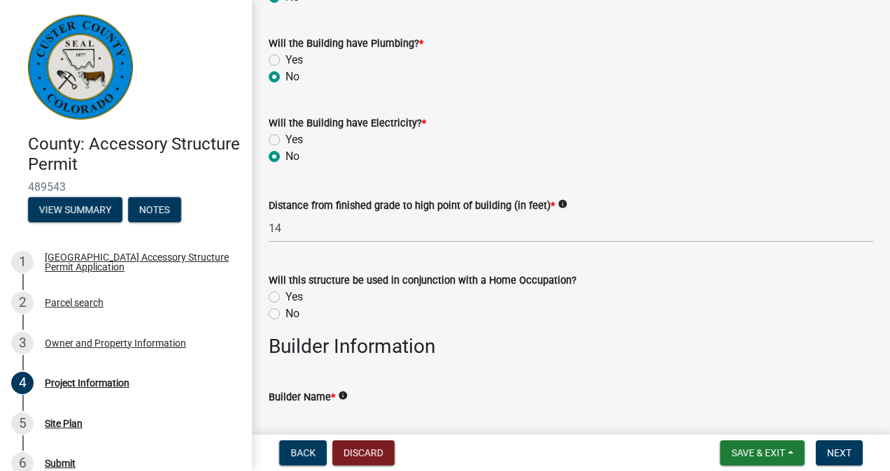
click at [275, 341] on wm-data-entity-input-list "Permit is for: * New Construction Addition to Existing Structure Structure Info…" at bounding box center [571, 247] width 604 height 2717
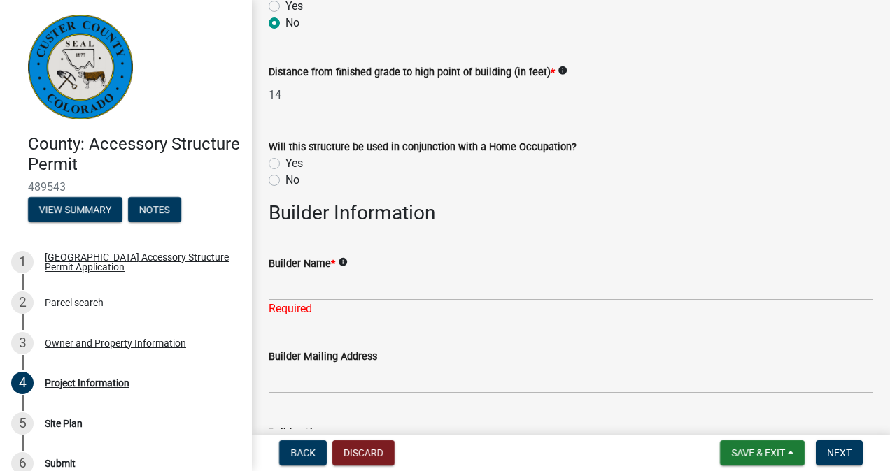
scroll to position [1329, 0]
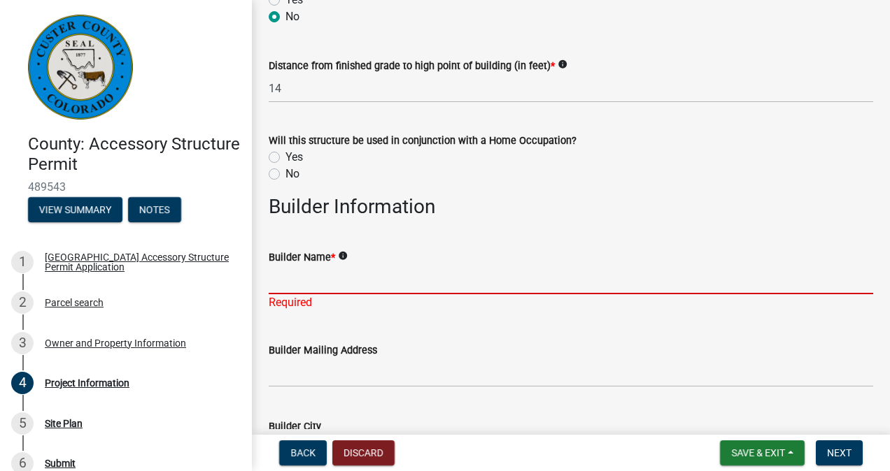
click at [308, 274] on input "Builder Name *" at bounding box center [571, 280] width 604 height 29
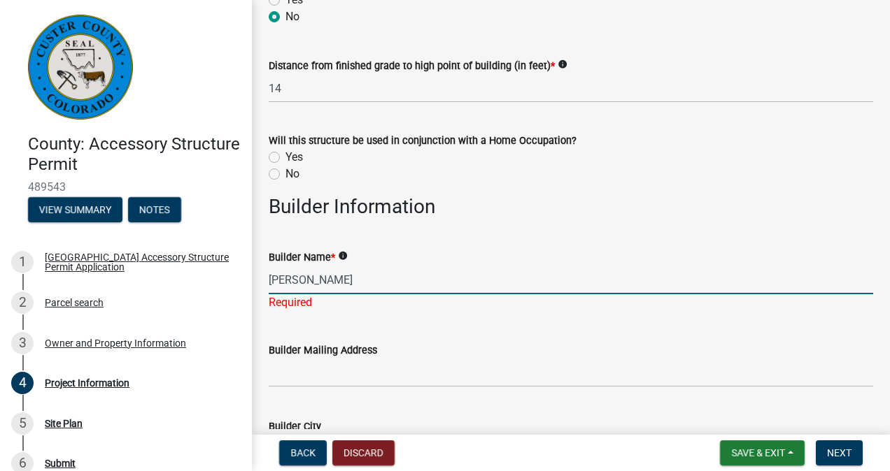
type input "Erv Miller"
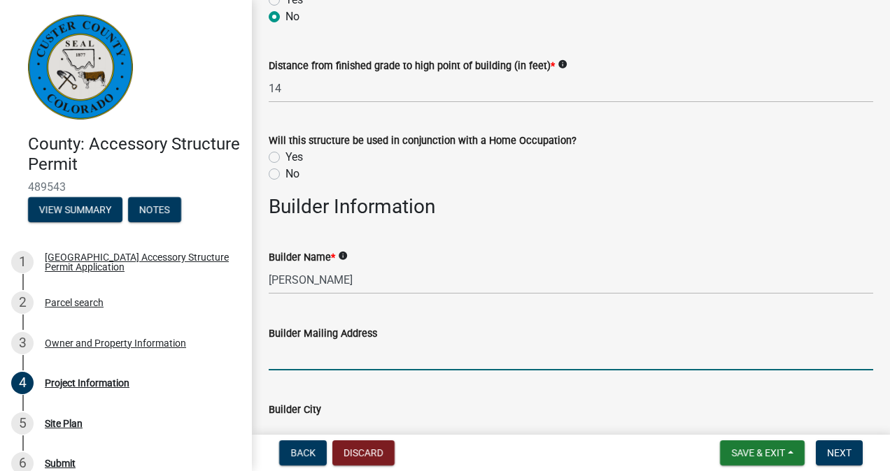
click at [298, 367] on input "Builder Mailing Address" at bounding box center [571, 356] width 604 height 29
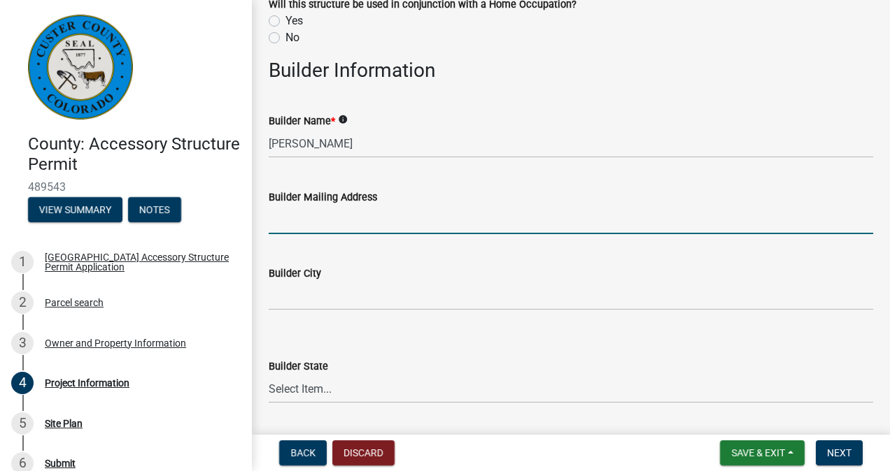
scroll to position [1469, 0]
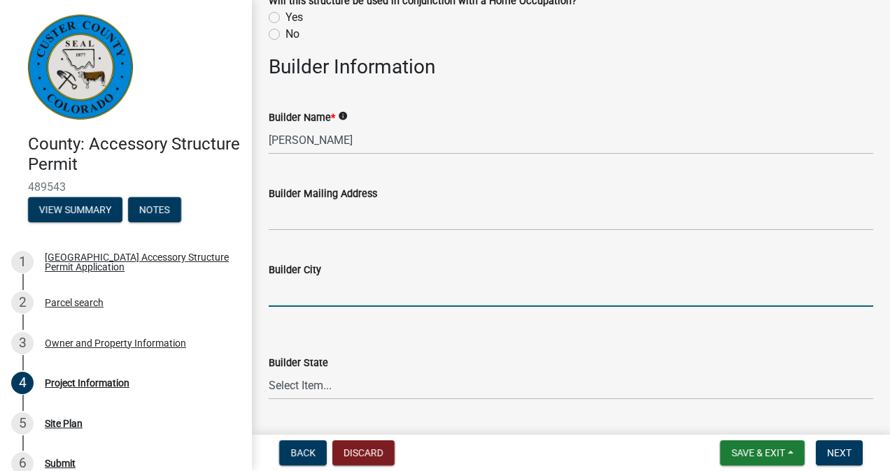
click at [281, 295] on input "Builder City" at bounding box center [571, 292] width 604 height 29
type input "Westcliffe"
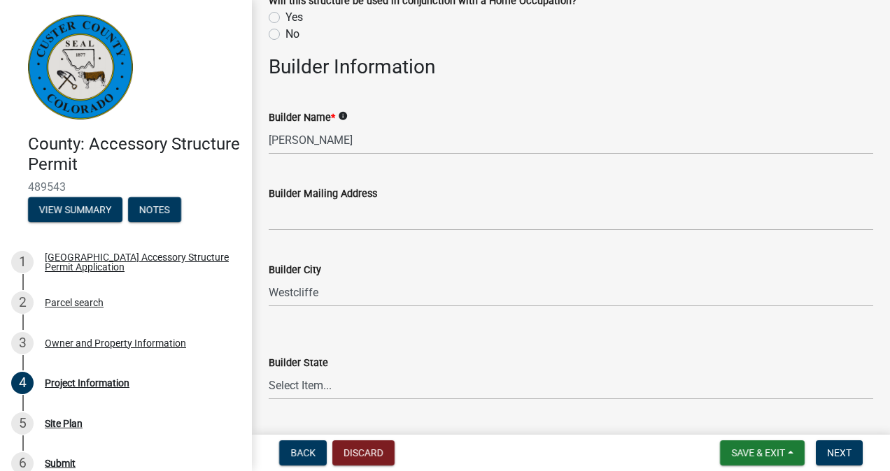
click at [279, 325] on div "Builder State Select Item... Alabama Alaska Arizona Arkansas California Colorad…" at bounding box center [571, 359] width 604 height 82
click at [311, 381] on select "Select Item... Alabama Alaska Arizona Arkansas California Colorado Connecticut …" at bounding box center [571, 385] width 604 height 29
select select "CO"
click at [269, 371] on select "Select Item... Alabama Alaska Arizona Arkansas California Colorado Connecticut …" at bounding box center [571, 385] width 604 height 29
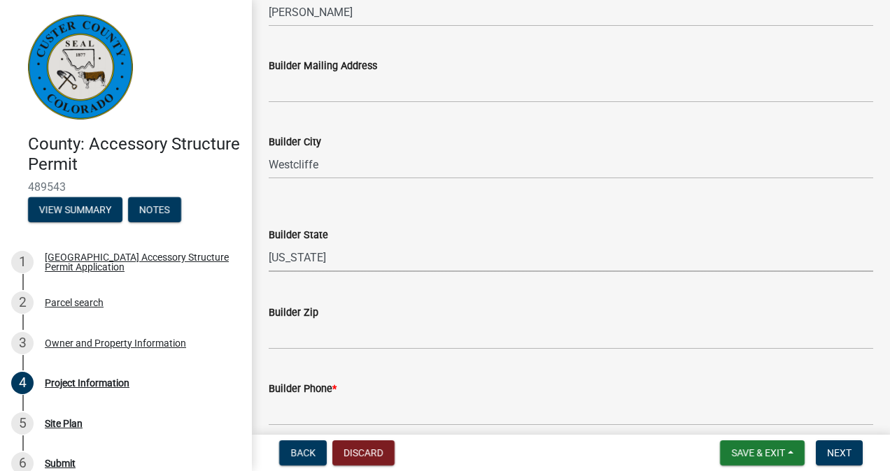
scroll to position [1609, 0]
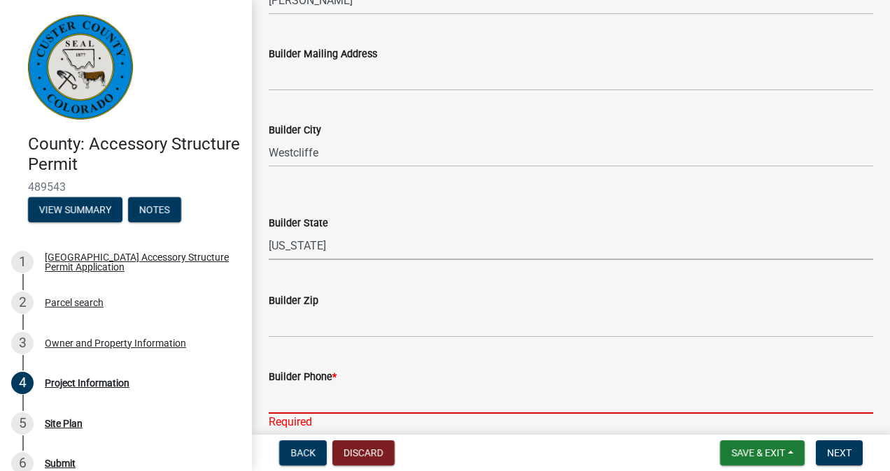
click at [316, 398] on input "Builder Phone *" at bounding box center [571, 399] width 604 height 29
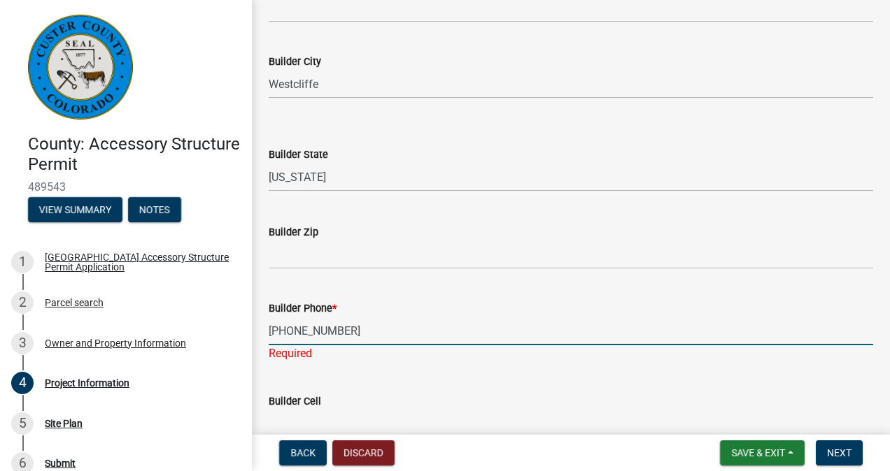
scroll to position [1819, 0]
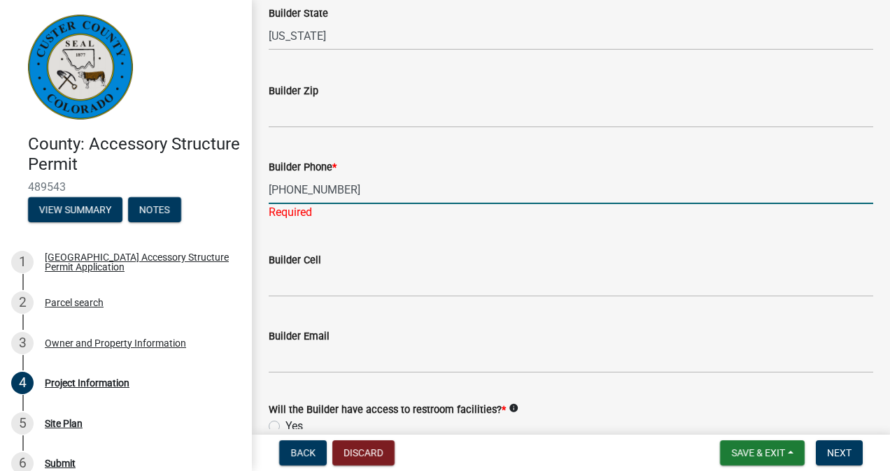
type input "719-429-0556"
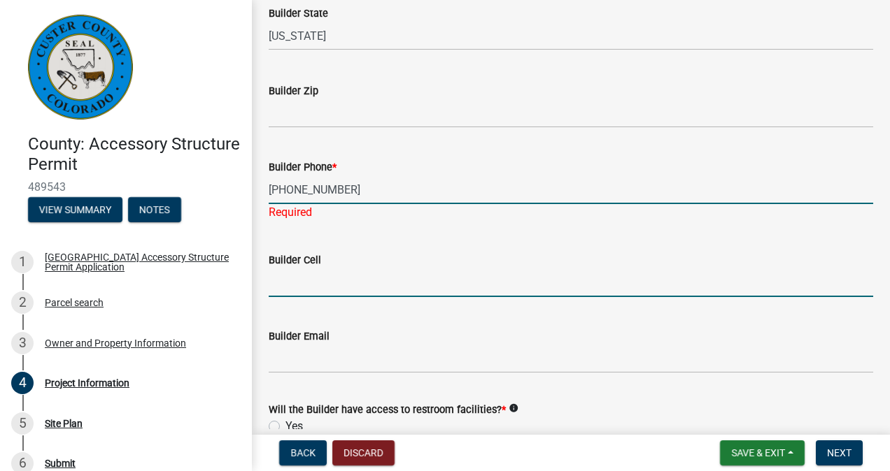
click at [348, 283] on wm-data-entity-input "Builder Cell" at bounding box center [571, 270] width 604 height 76
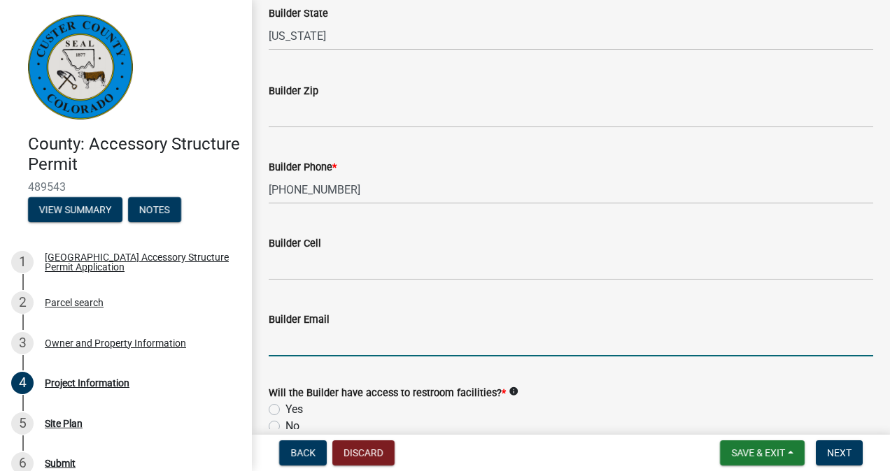
click at [313, 340] on input "Builder Email" at bounding box center [571, 342] width 604 height 29
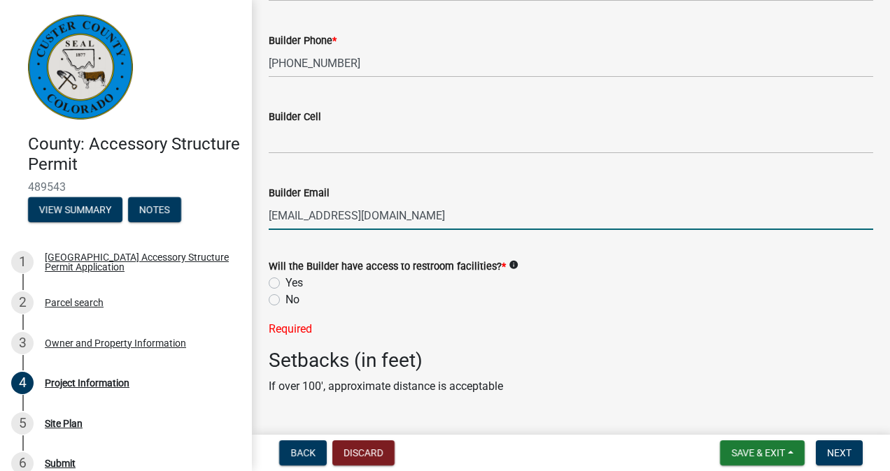
scroll to position [1959, 0]
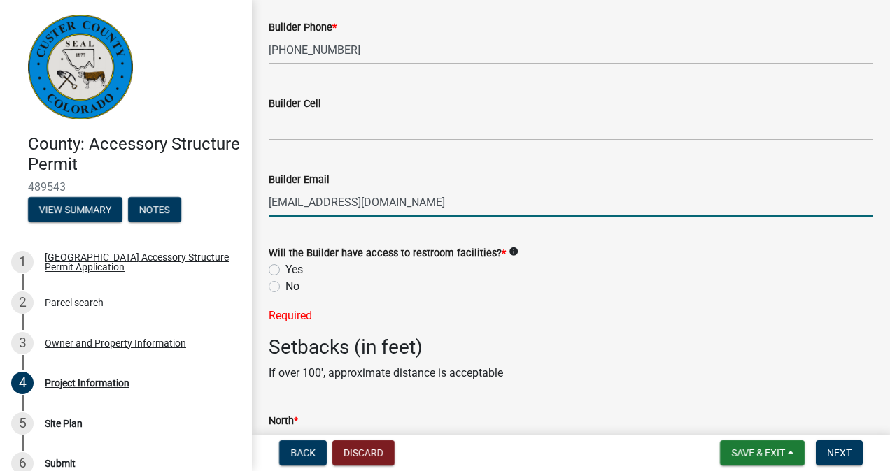
type input "ervnjen@gmail.com"
click at [285, 270] on label "Yes" at bounding box center [293, 270] width 17 height 17
click at [285, 270] on input "Yes" at bounding box center [289, 266] width 9 height 9
radio input "true"
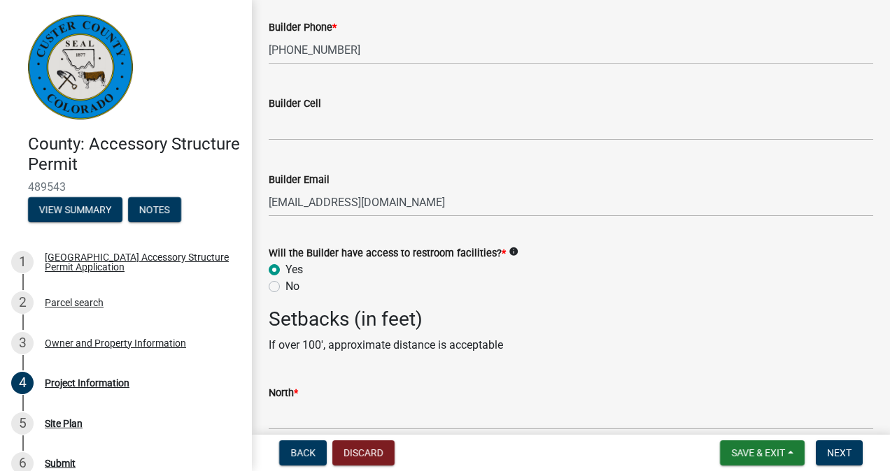
scroll to position [2028, 0]
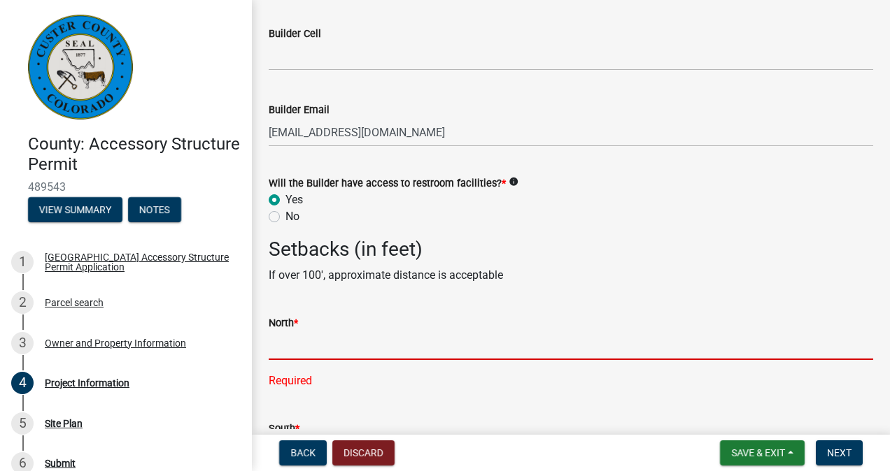
click at [297, 343] on input "text" at bounding box center [571, 346] width 604 height 29
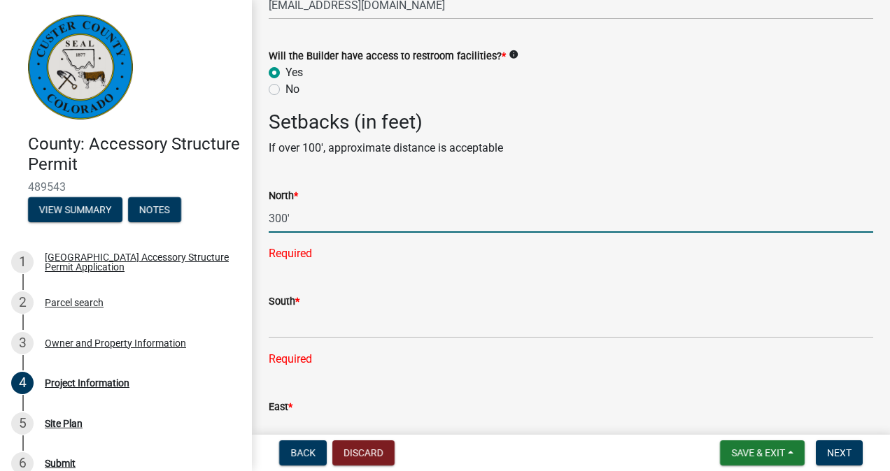
scroll to position [2168, 0]
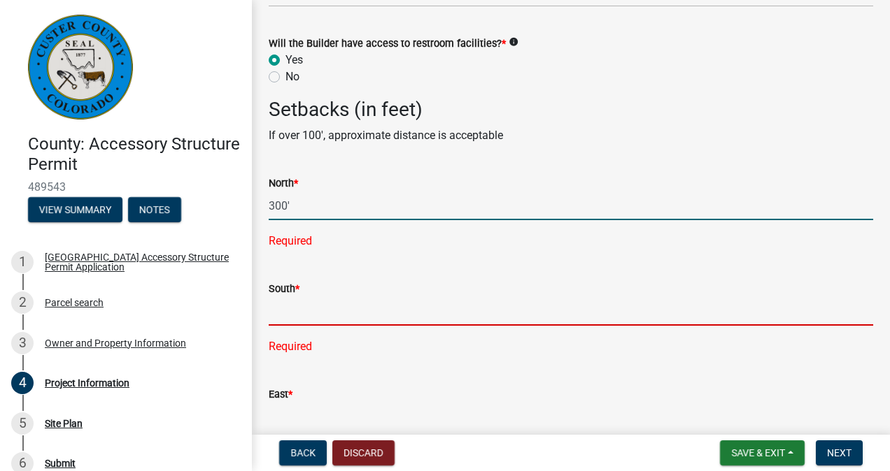
type input "300"
click at [283, 304] on div "South * Required" at bounding box center [571, 308] width 604 height 94
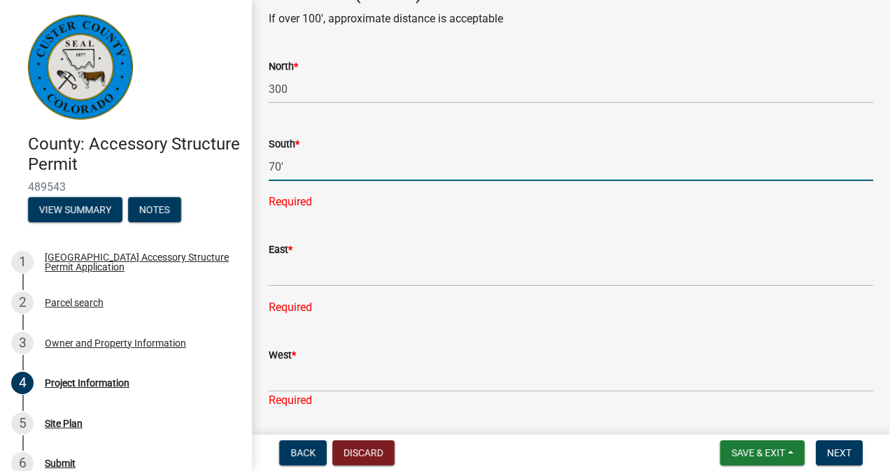
scroll to position [2308, 0]
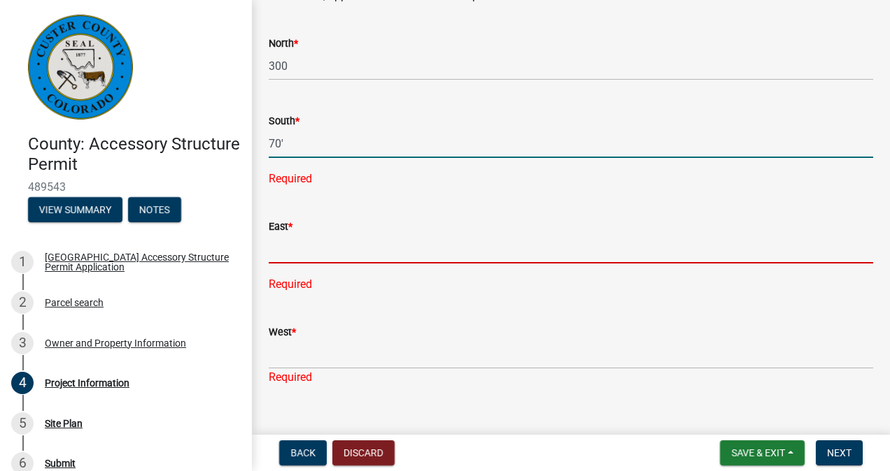
type input "70"
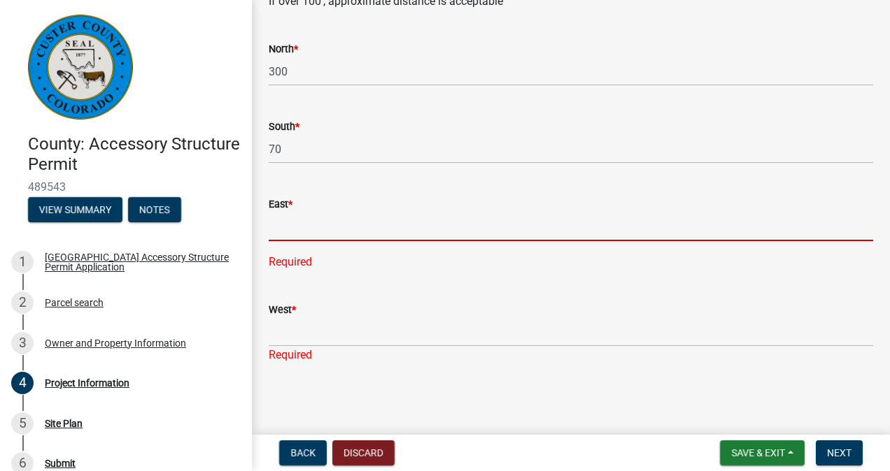
click at [287, 248] on div "East * Required" at bounding box center [571, 223] width 604 height 94
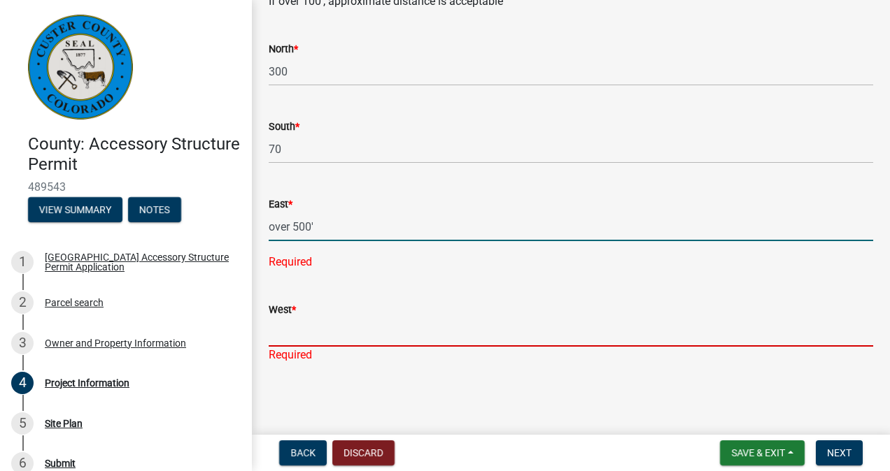
type input "500"
click at [290, 329] on input "West *" at bounding box center [571, 332] width 604 height 29
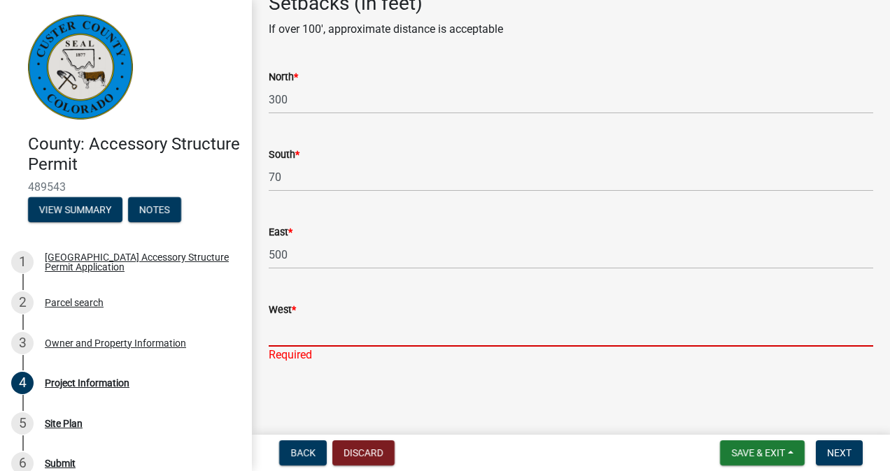
scroll to position [2275, 0]
type input "175'"
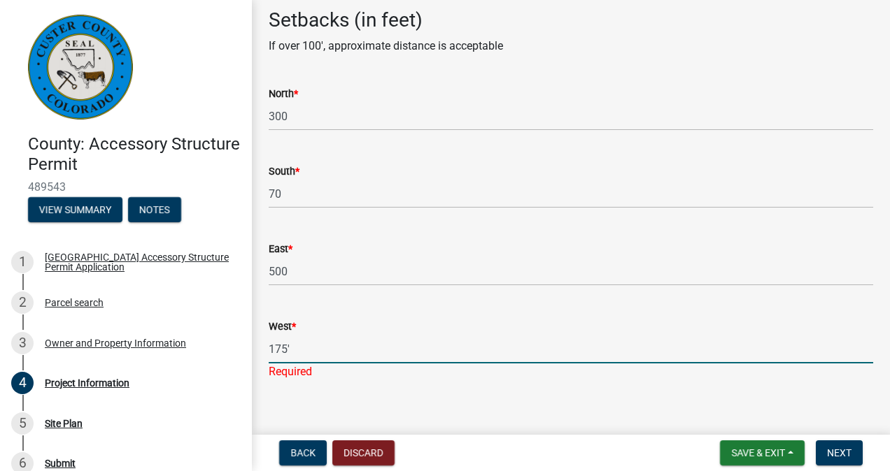
click at [308, 369] on wm-data-entity-input "West * 175' Required" at bounding box center [571, 345] width 604 height 93
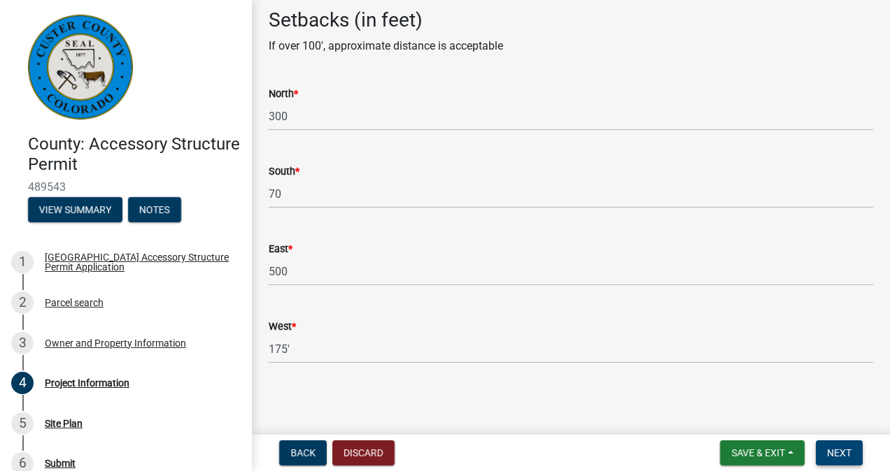
click at [830, 457] on span "Next" at bounding box center [839, 453] width 24 height 11
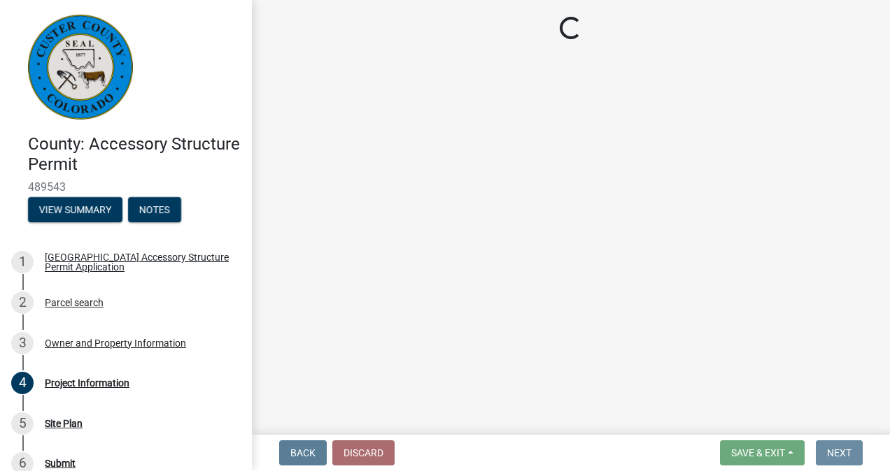
scroll to position [0, 0]
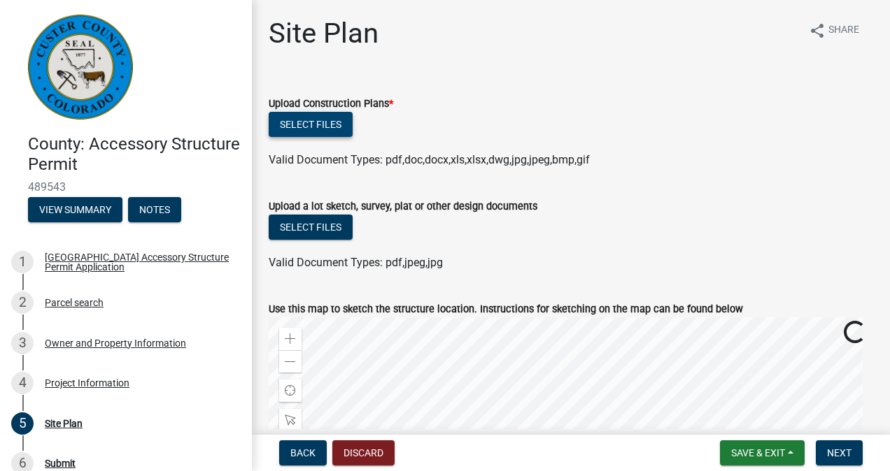
click at [322, 125] on button "Select files" at bounding box center [311, 124] width 84 height 25
click at [307, 126] on button "Select files" at bounding box center [311, 124] width 84 height 25
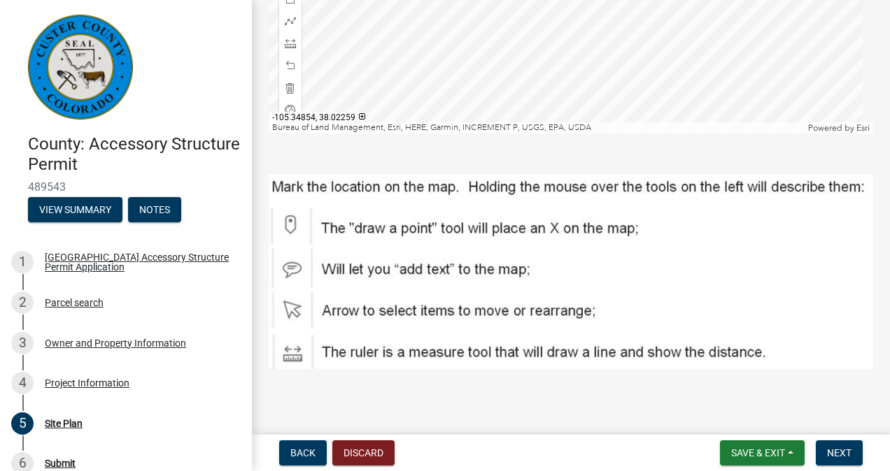
scroll to position [587, 0]
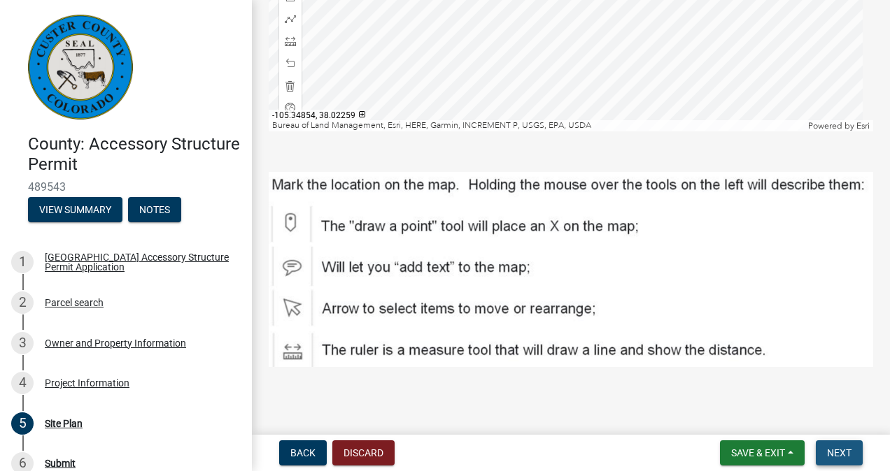
click at [834, 453] on span "Next" at bounding box center [839, 453] width 24 height 11
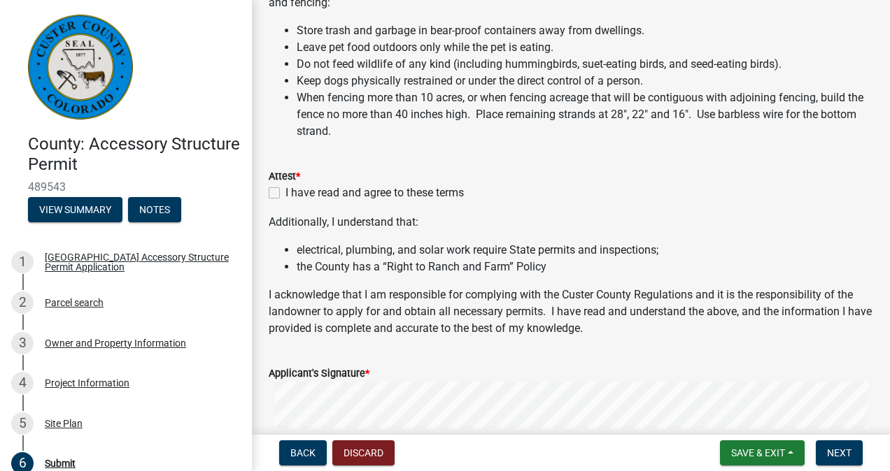
scroll to position [280, 0]
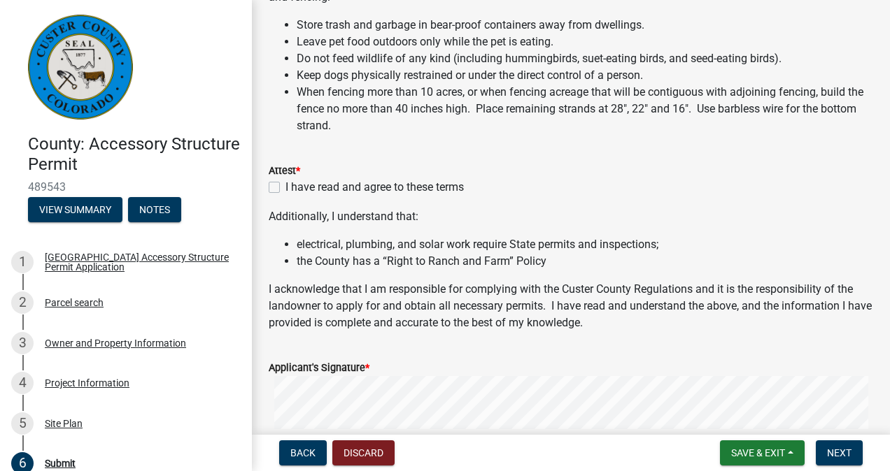
click at [285, 187] on label "I have read and agree to these terms" at bounding box center [374, 187] width 178 height 17
click at [285, 187] on input "I have read and agree to these terms" at bounding box center [289, 183] width 9 height 9
checkbox input "true"
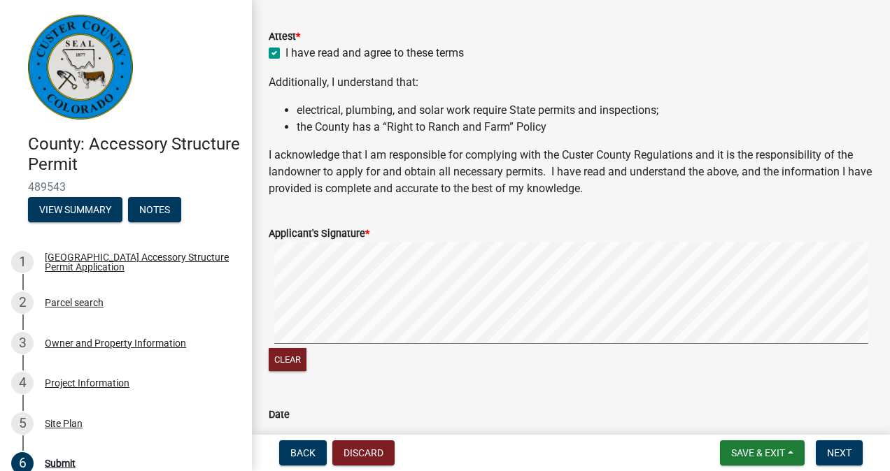
scroll to position [420, 0]
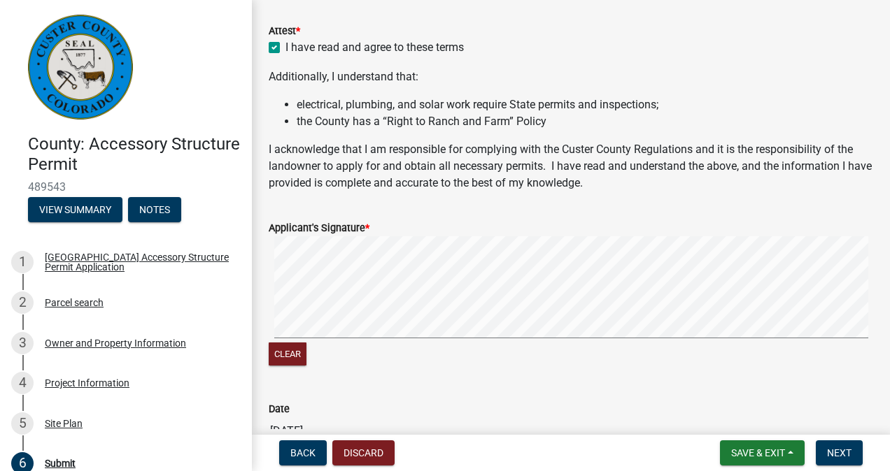
click at [472, 274] on form "Applicant's Signature * Clear" at bounding box center [571, 286] width 604 height 166
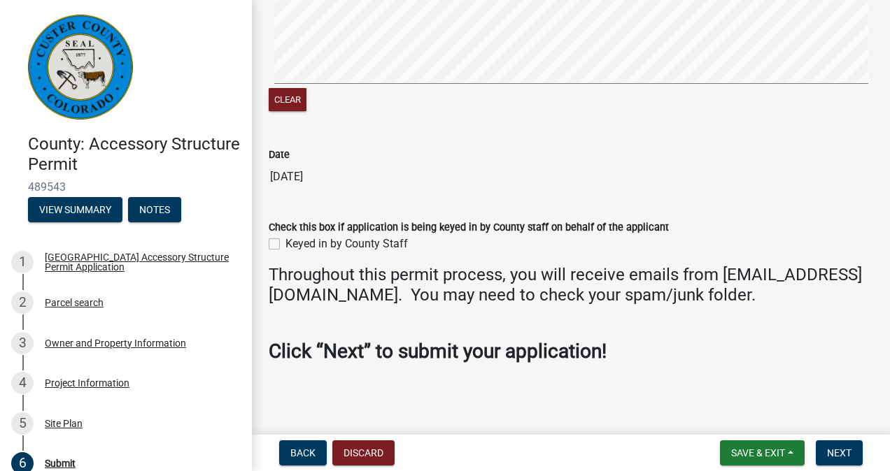
scroll to position [696, 0]
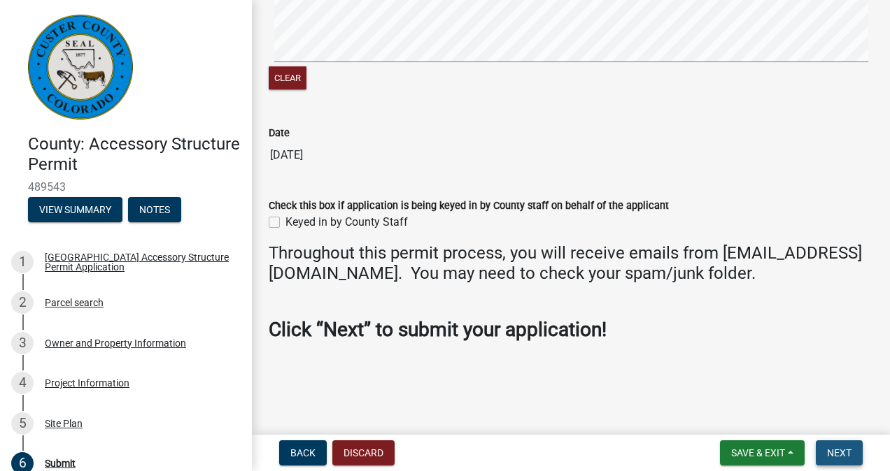
click at [840, 454] on span "Next" at bounding box center [839, 453] width 24 height 11
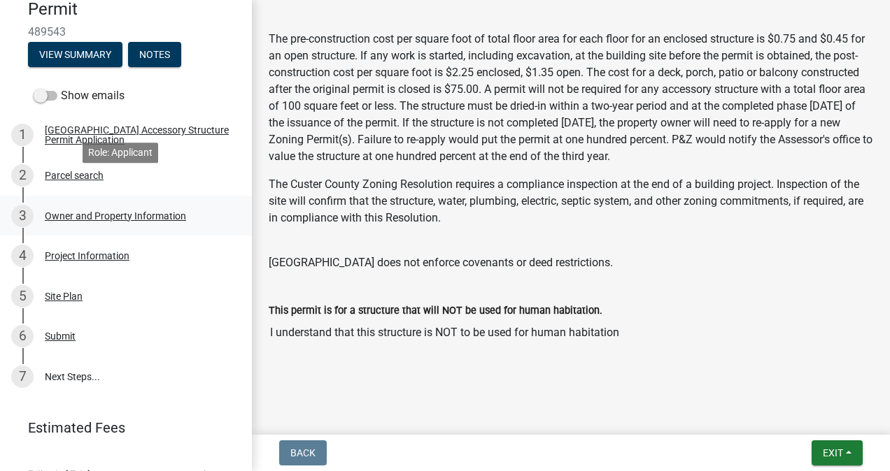
scroll to position [179, 0]
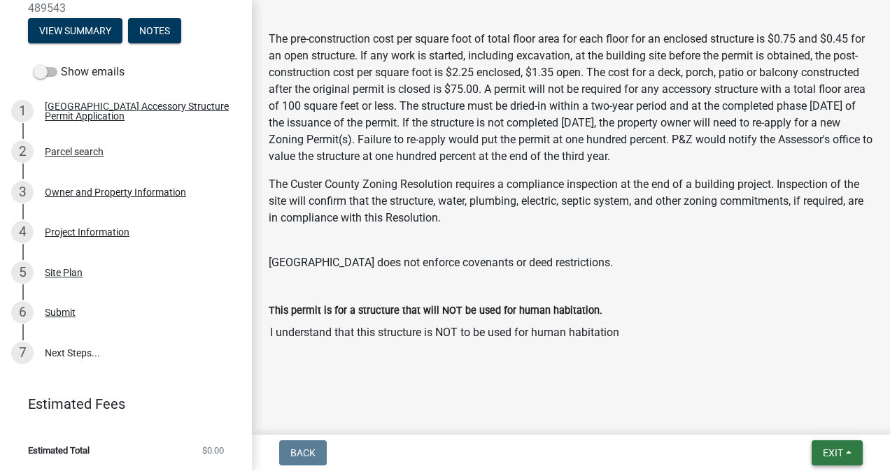
click at [842, 452] on span "Exit" at bounding box center [833, 453] width 20 height 11
click at [813, 411] on button "Save & Exit" at bounding box center [807, 417] width 112 height 34
